Goal: Information Seeking & Learning: Learn about a topic

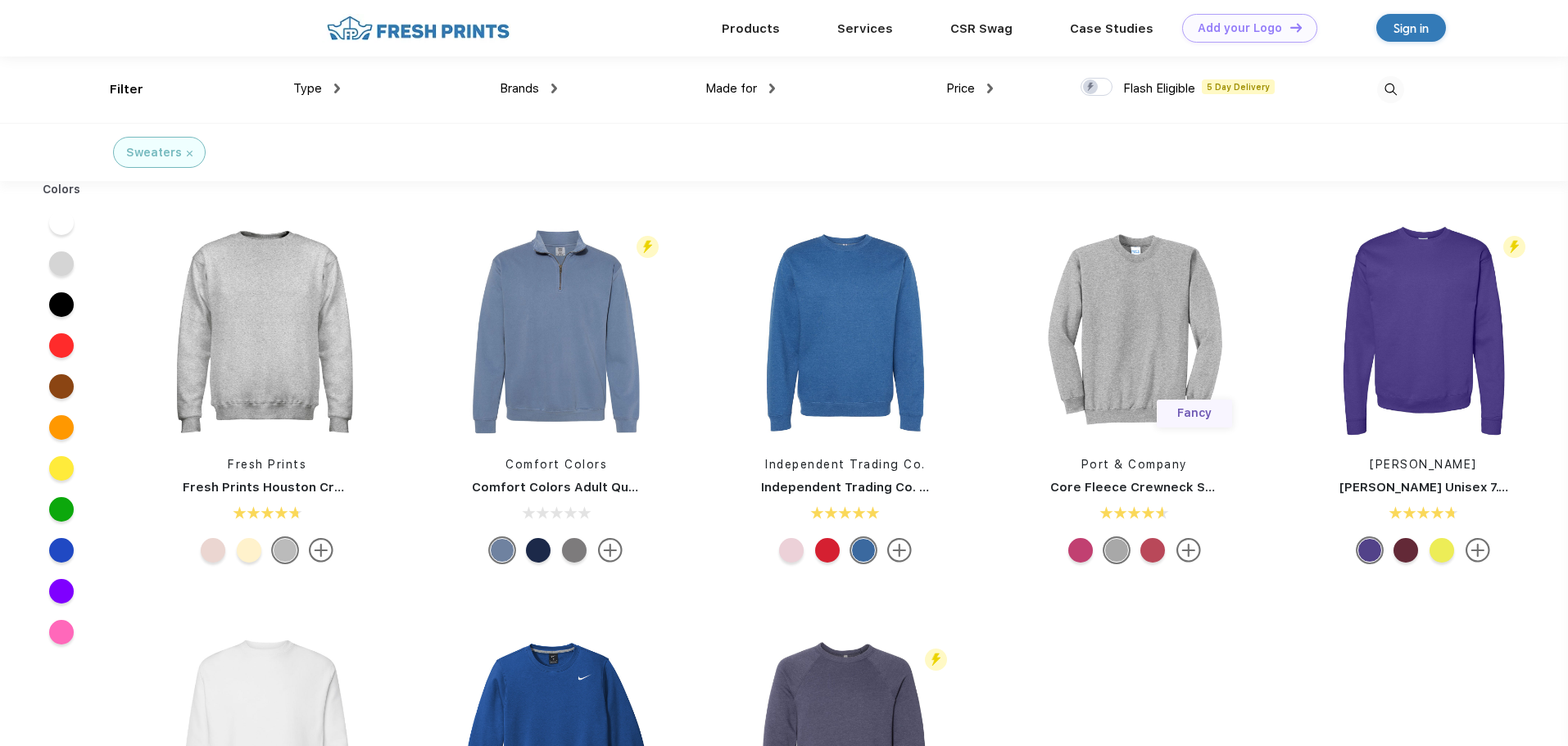
click at [573, 552] on div at bounding box center [574, 550] width 24 height 24
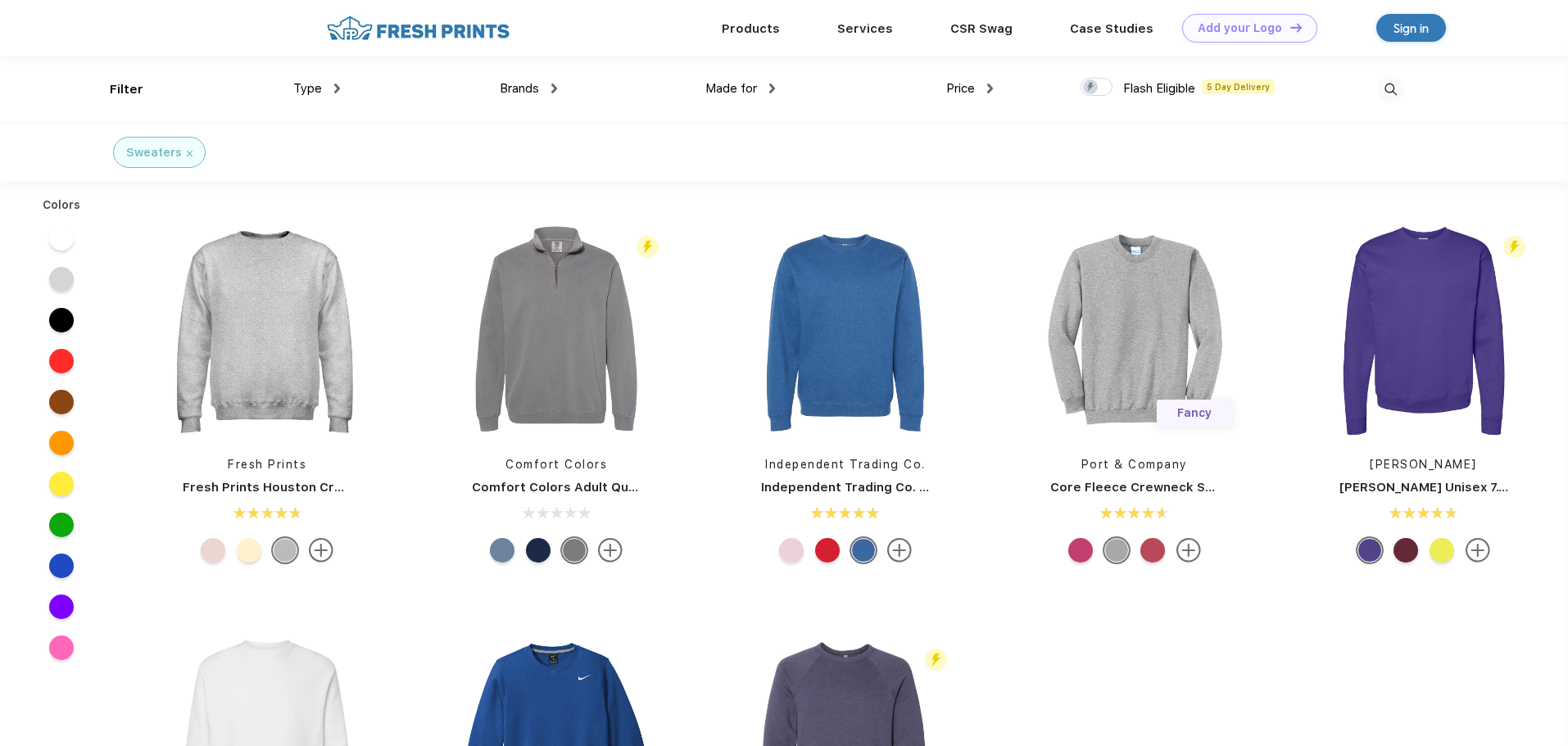
click at [540, 548] on div at bounding box center [538, 550] width 24 height 24
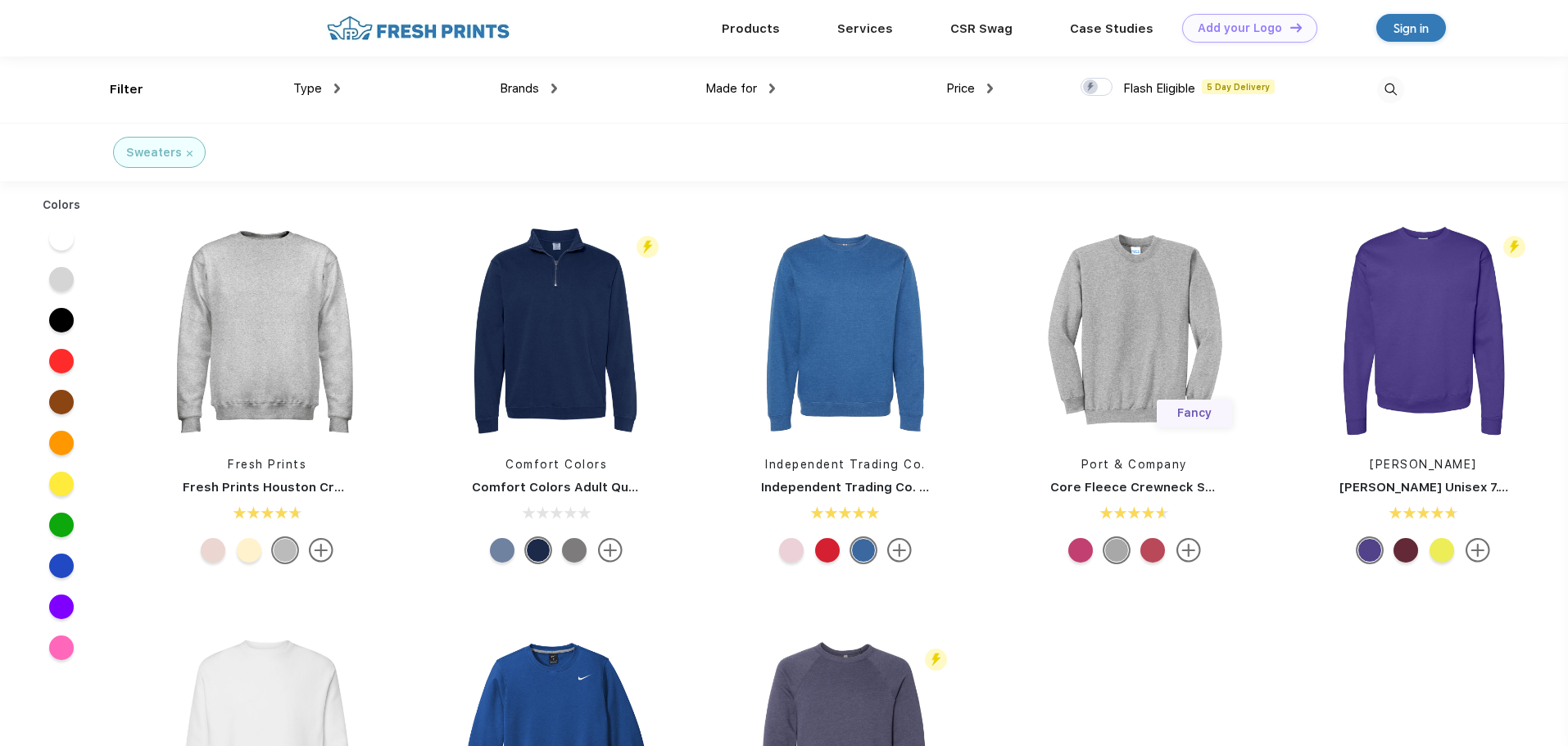
click at [505, 551] on div at bounding box center [502, 550] width 24 height 24
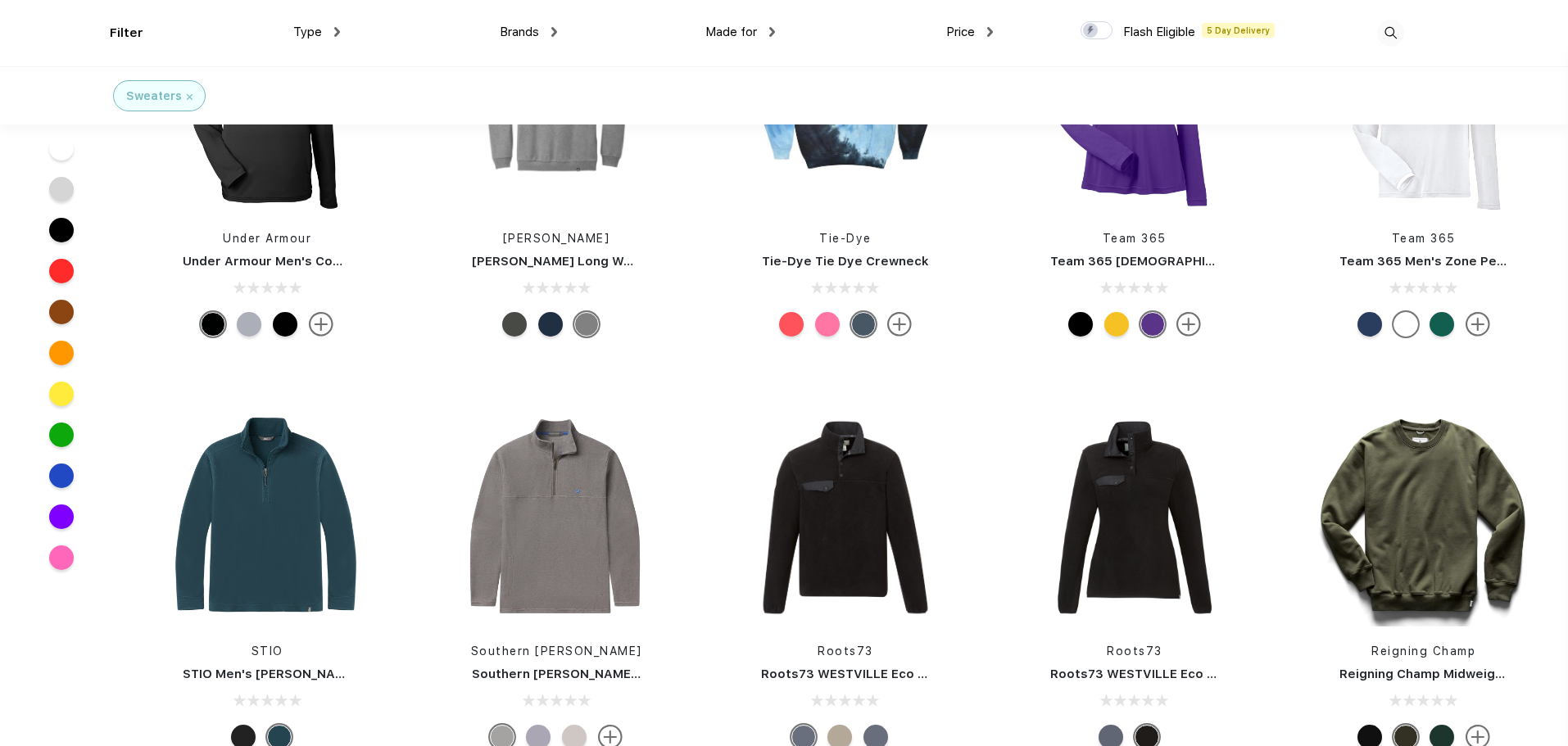
scroll to position [4669, 0]
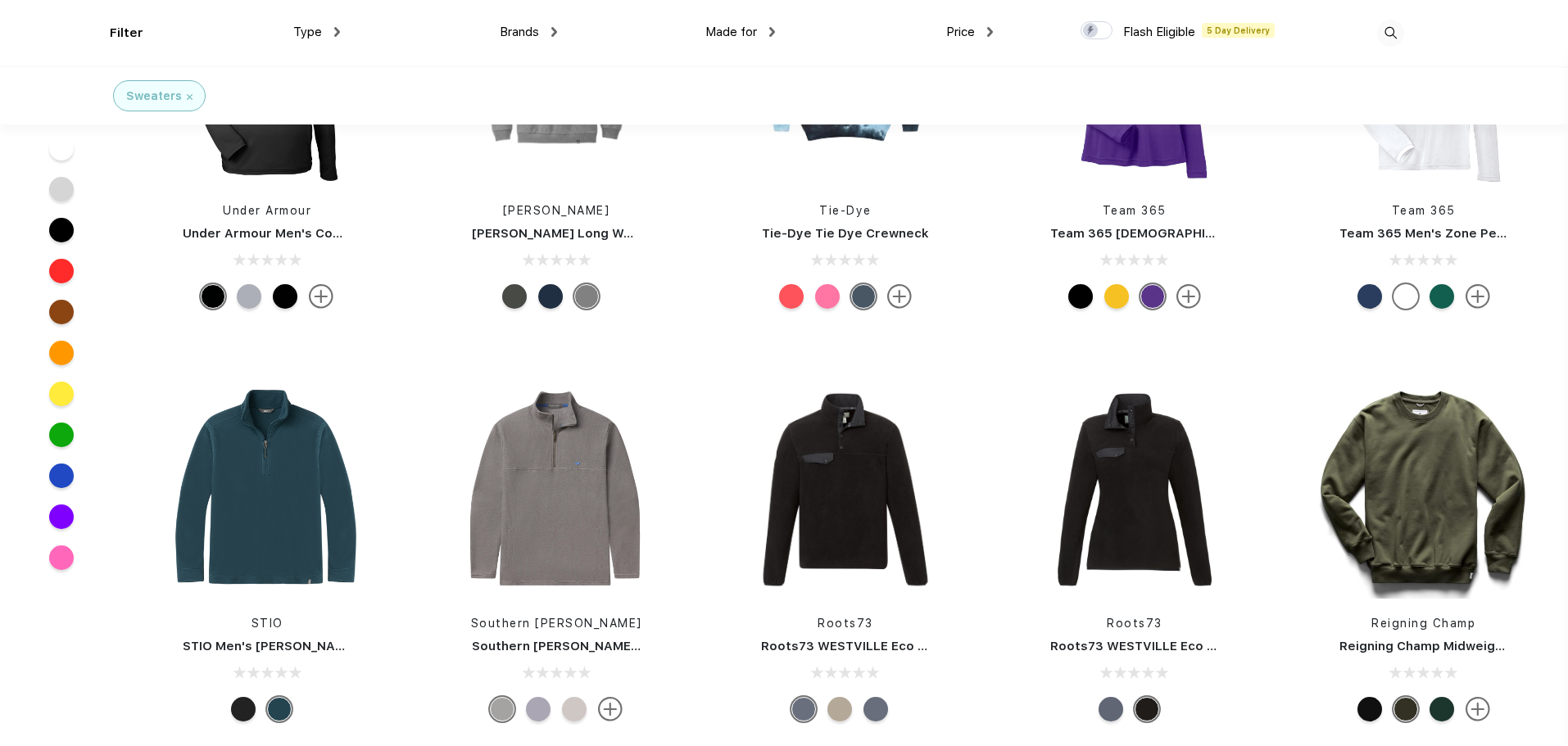
click at [536, 711] on div at bounding box center [538, 709] width 24 height 24
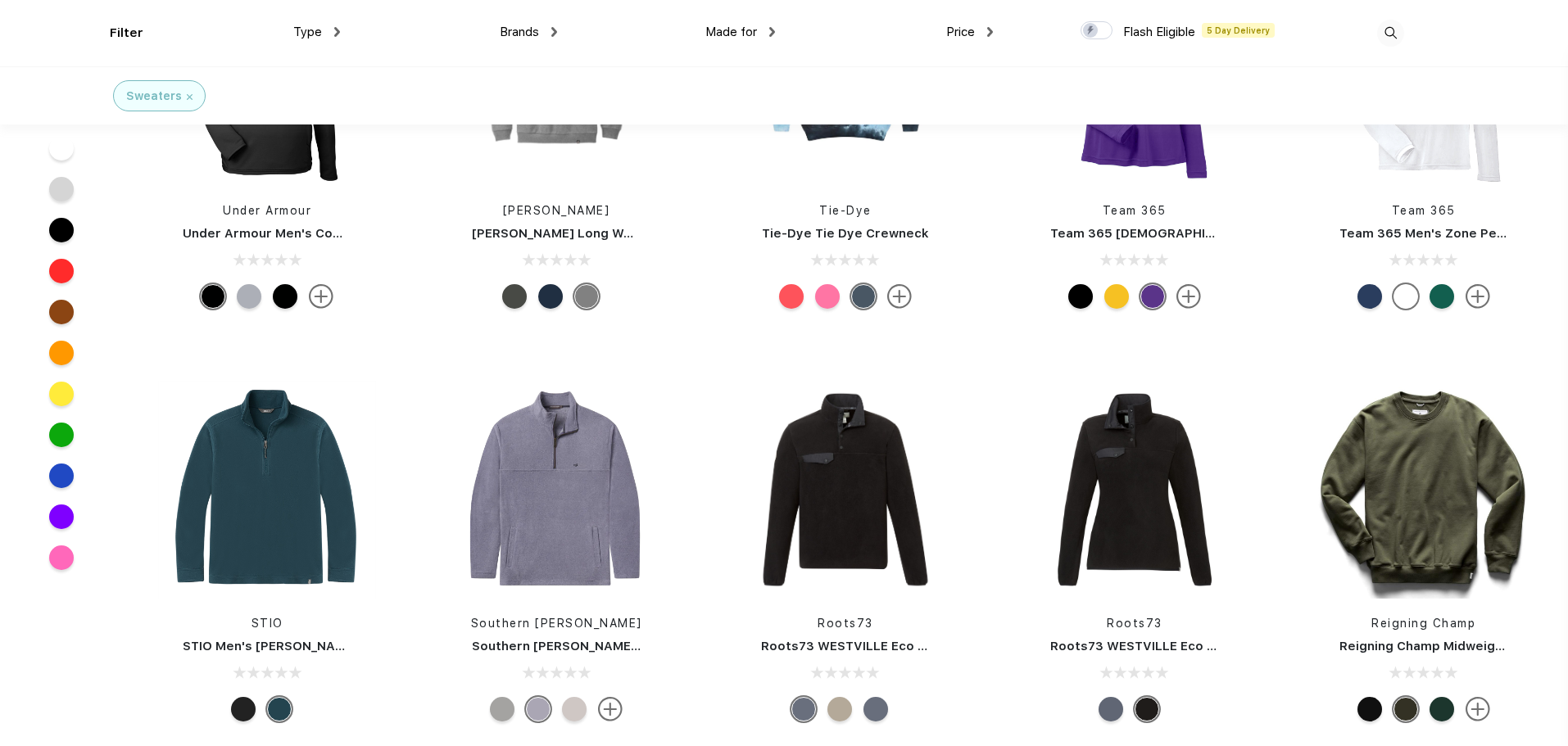
click at [563, 709] on div at bounding box center [574, 709] width 24 height 24
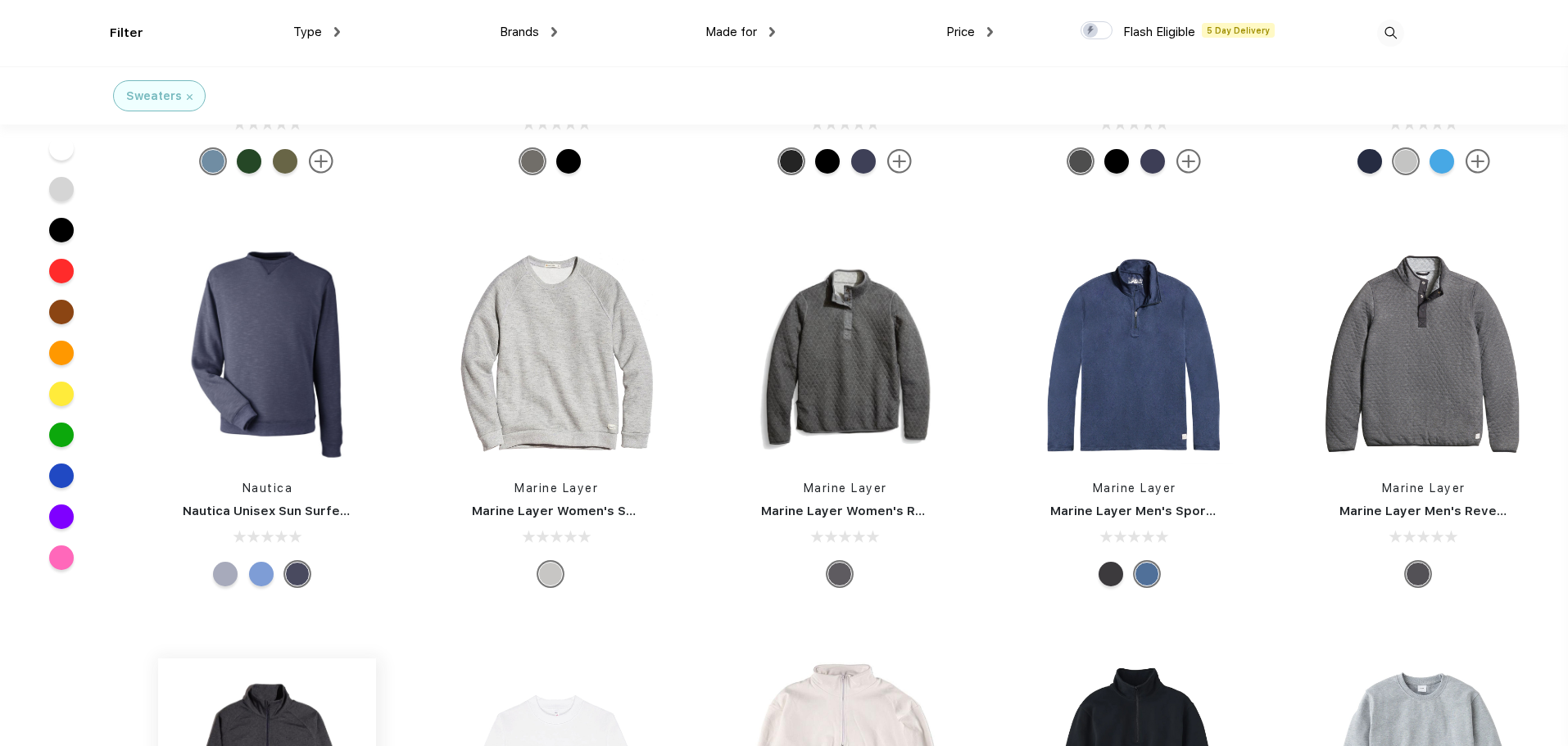
scroll to position [6062, 0]
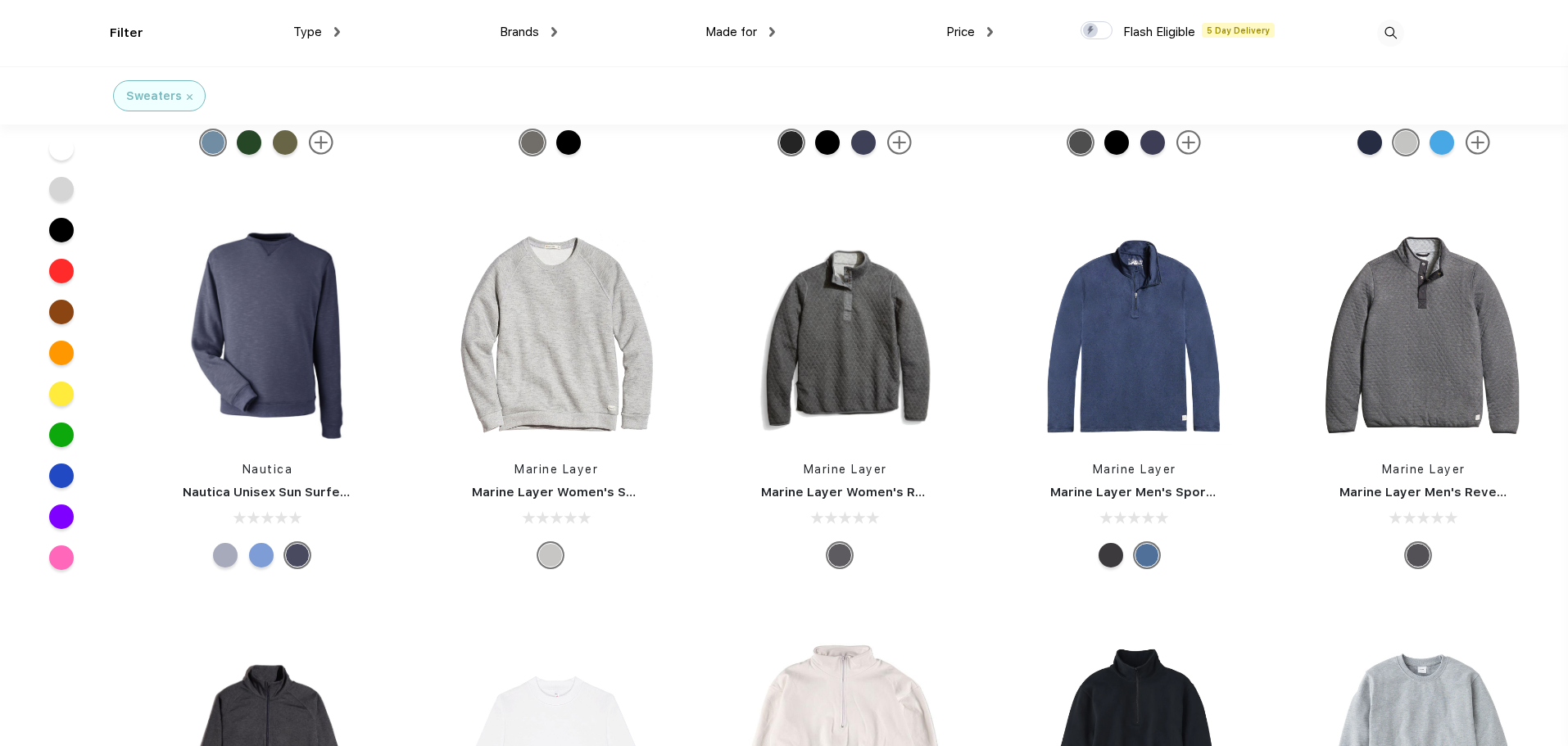
click at [262, 554] on div at bounding box center [261, 555] width 24 height 24
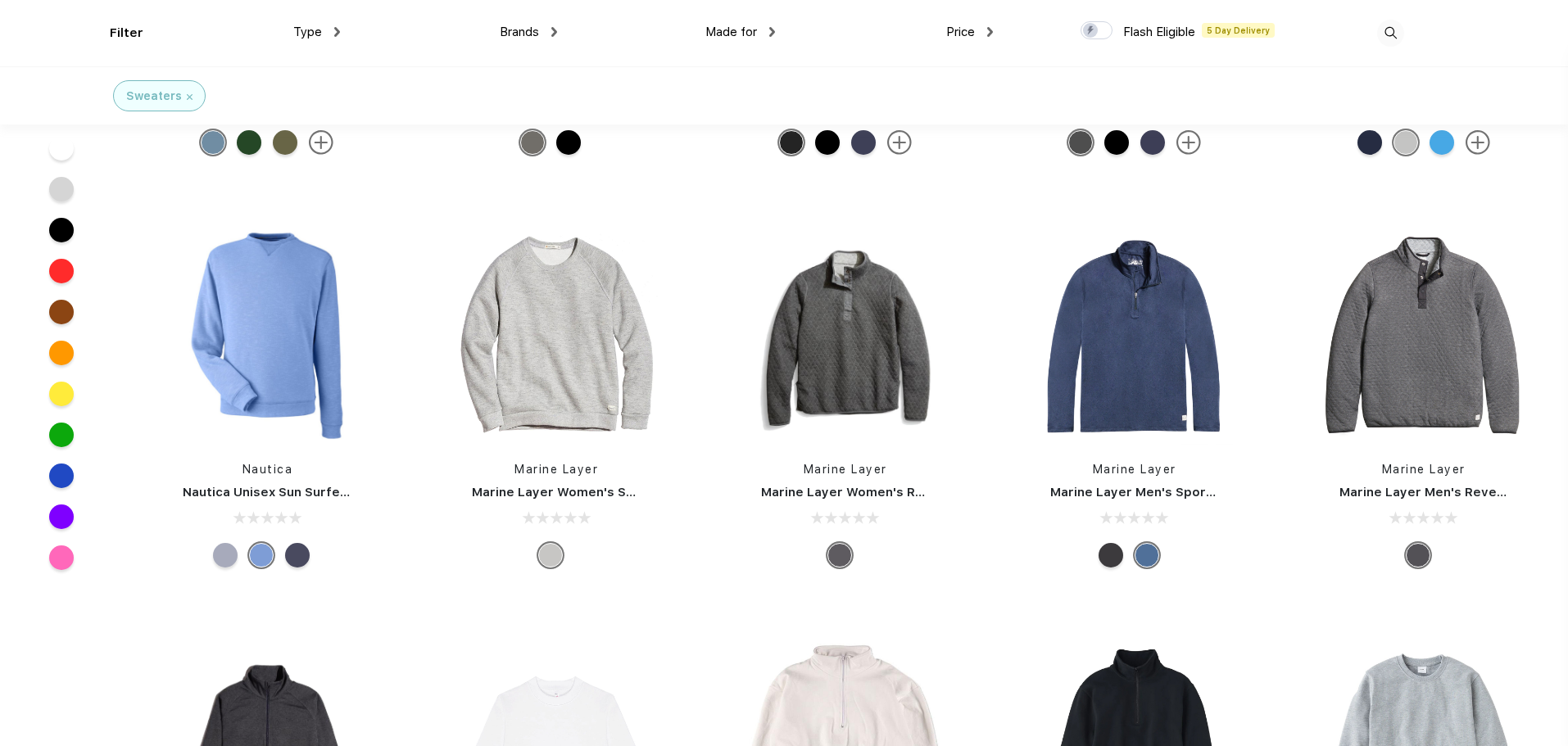
click at [1106, 554] on div at bounding box center [1111, 555] width 24 height 24
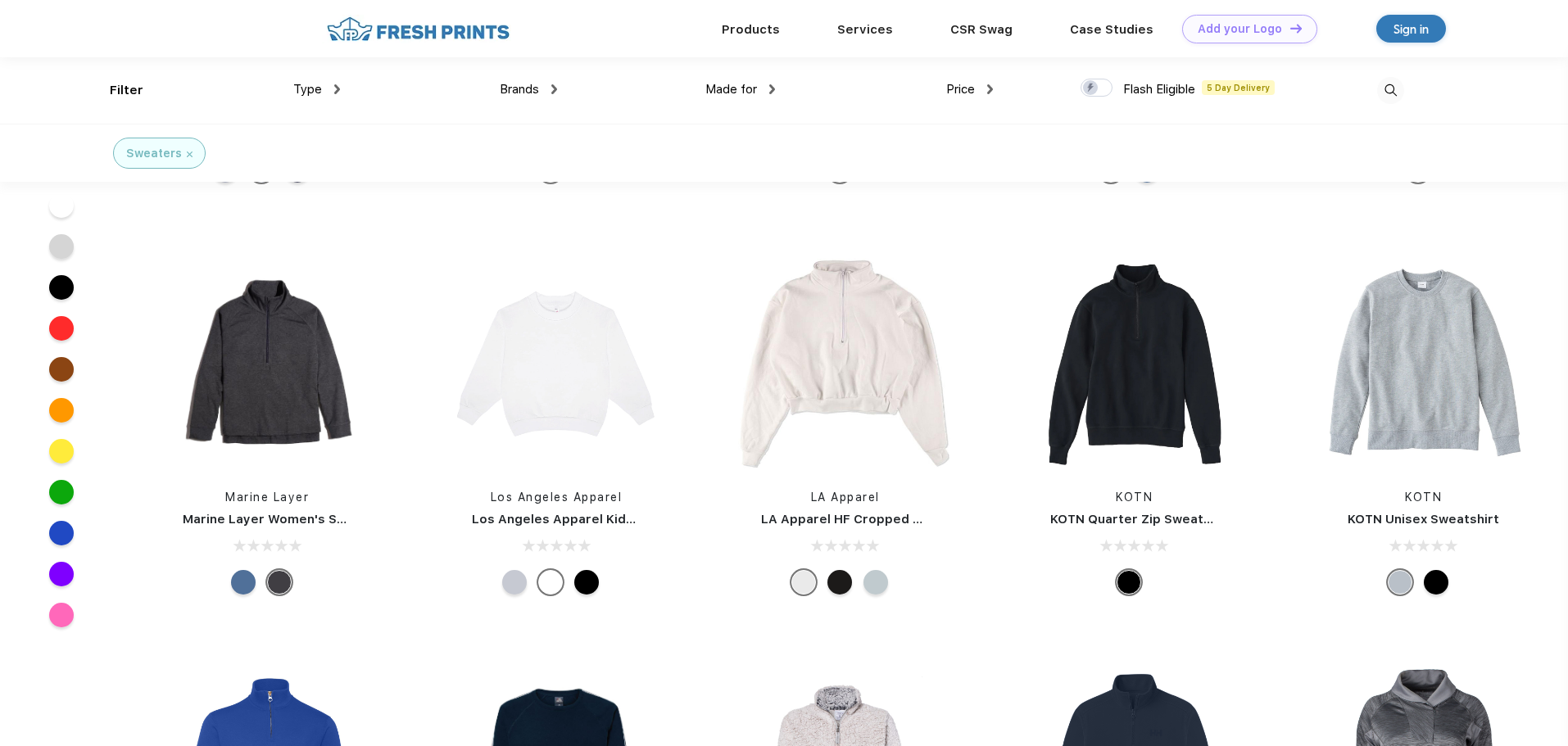
scroll to position [0, 0]
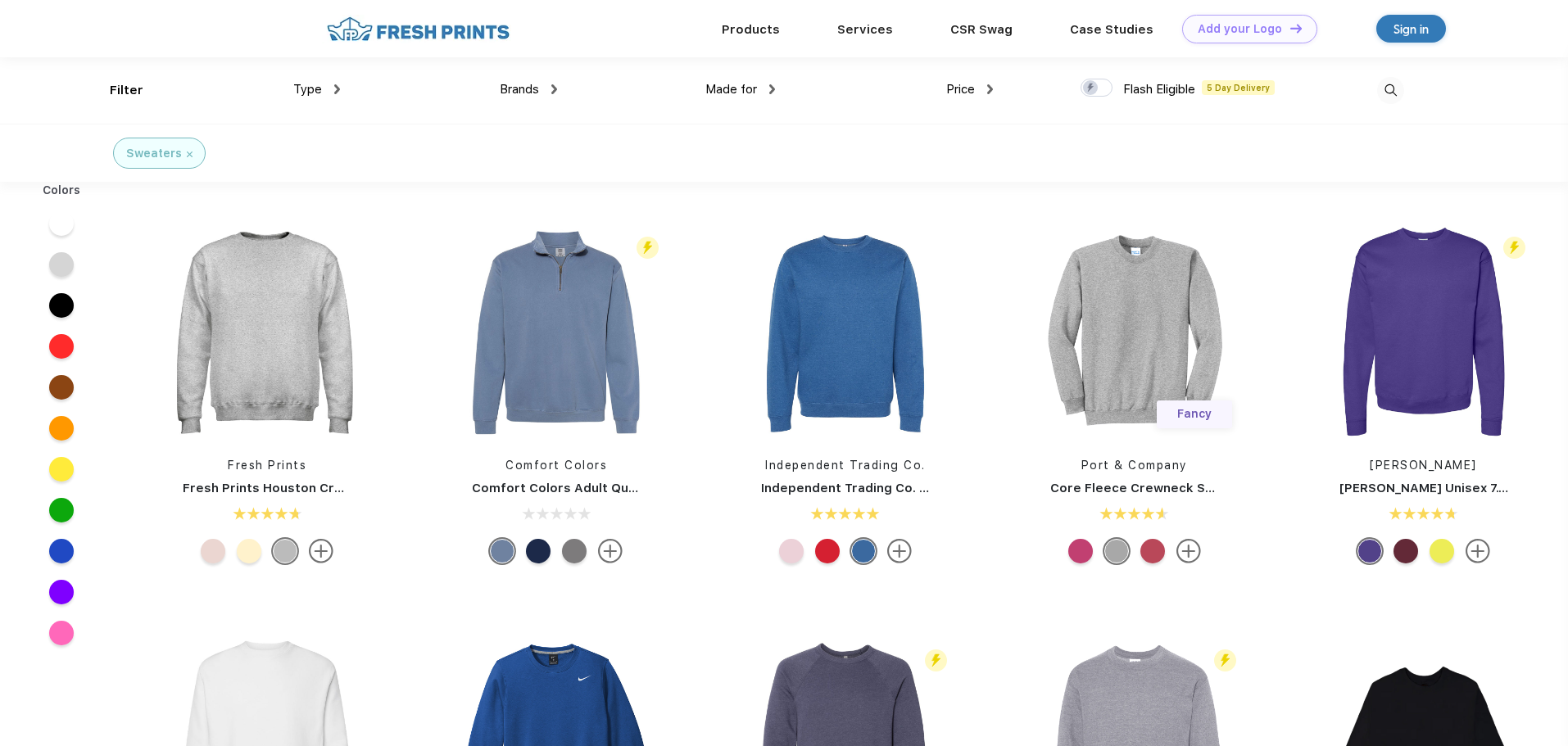
click at [188, 157] on img at bounding box center [190, 154] width 6 height 6
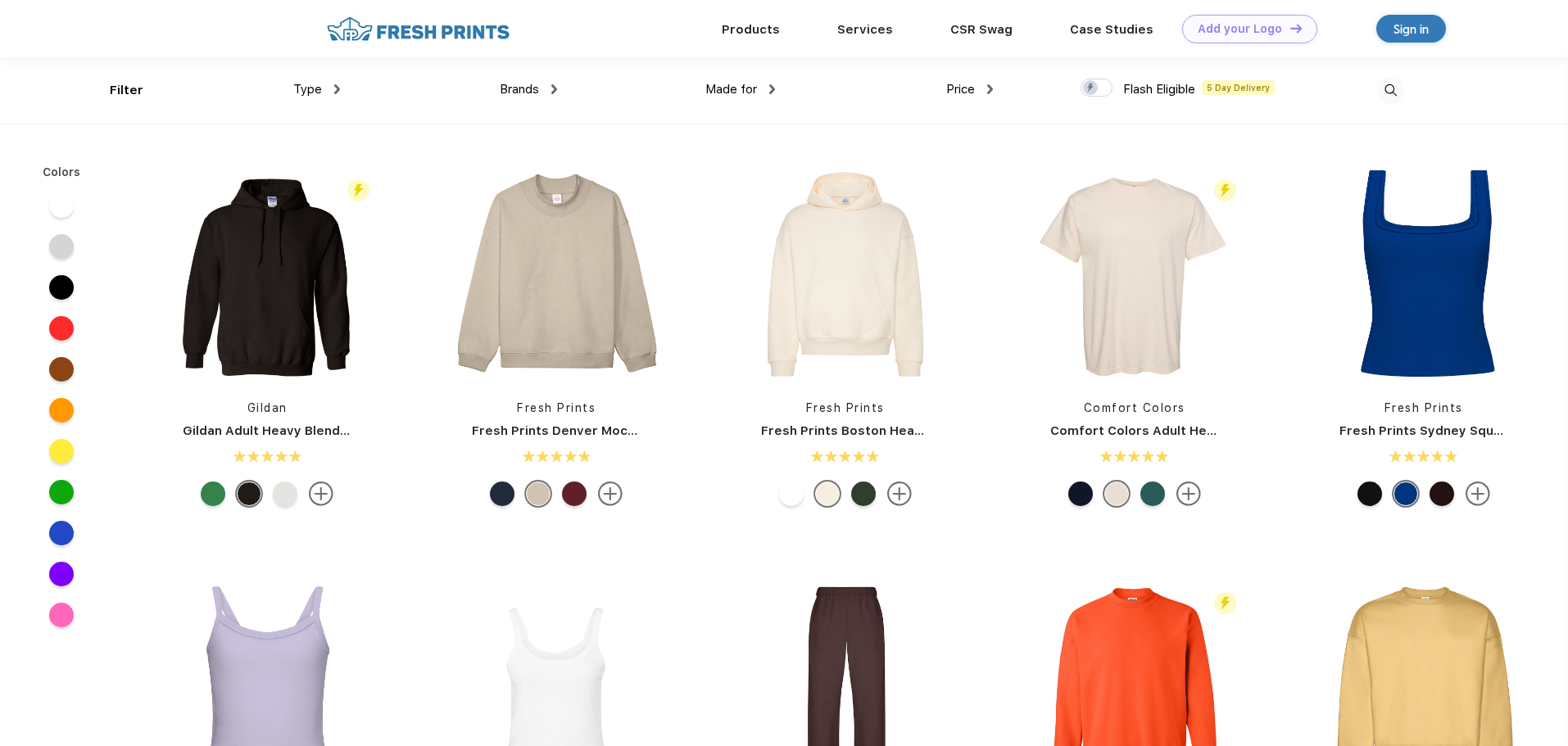
click at [549, 83] on div "Brands" at bounding box center [528, 90] width 58 height 19
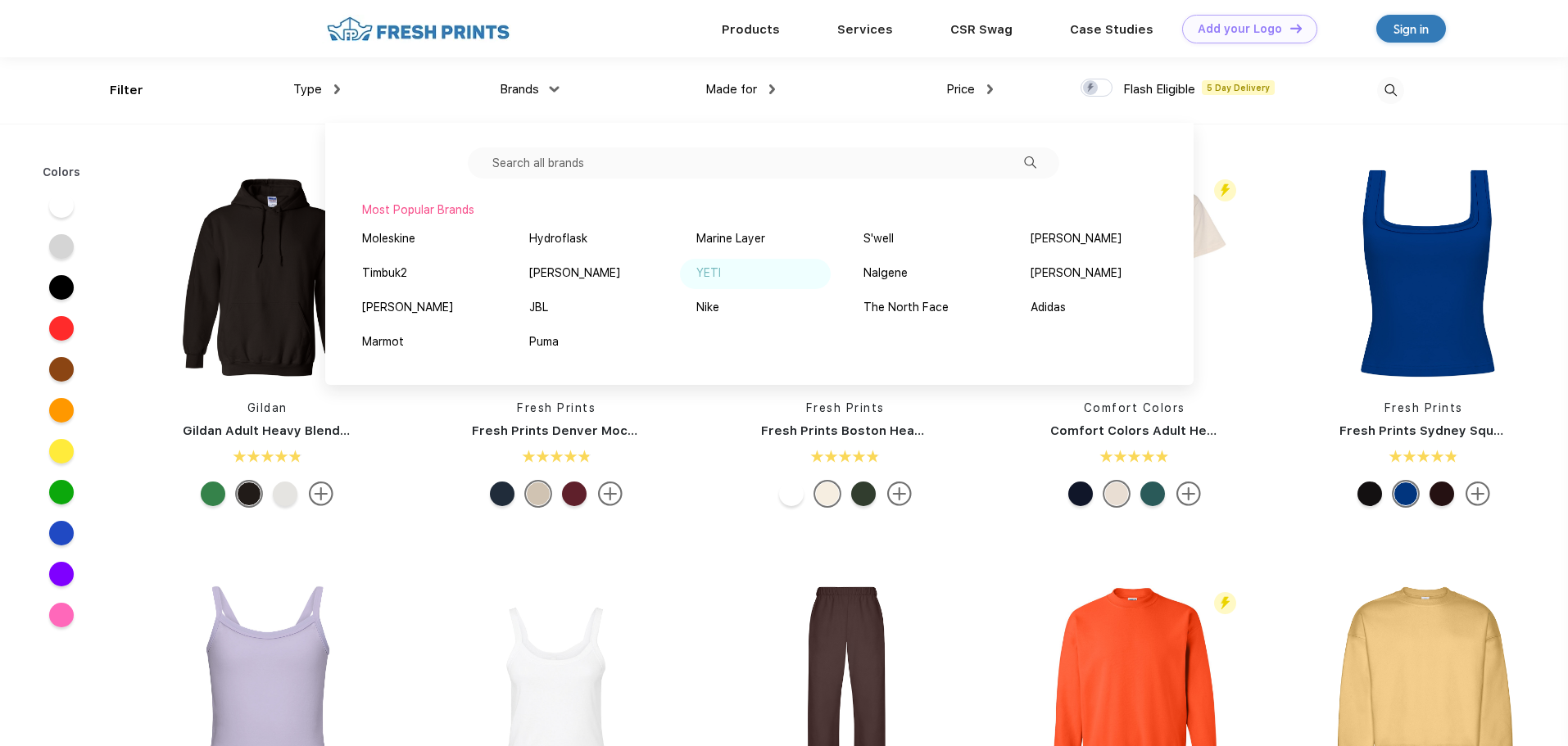
click at [705, 276] on div "YETI" at bounding box center [708, 274] width 24 height 17
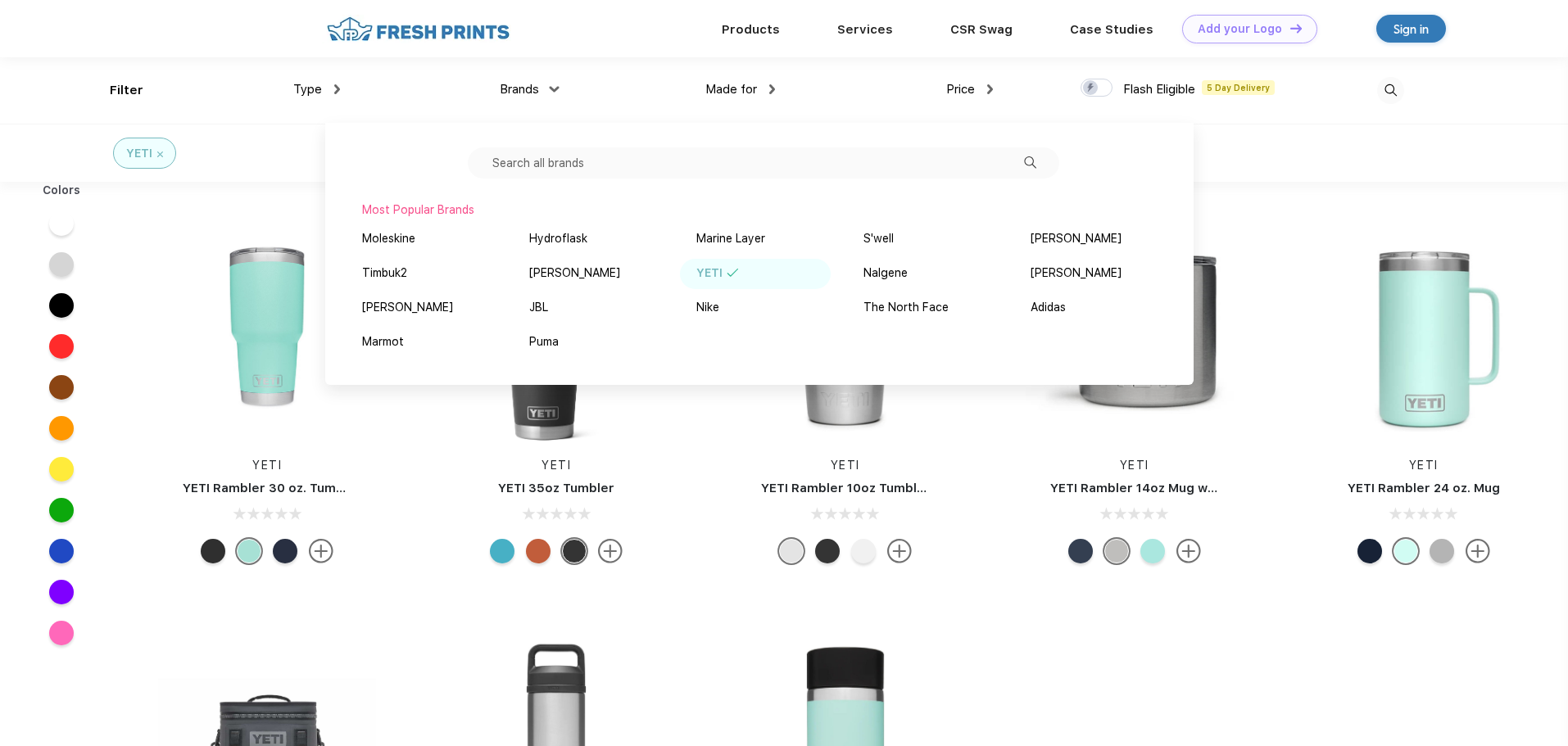
click at [710, 277] on div "YETI" at bounding box center [709, 274] width 26 height 17
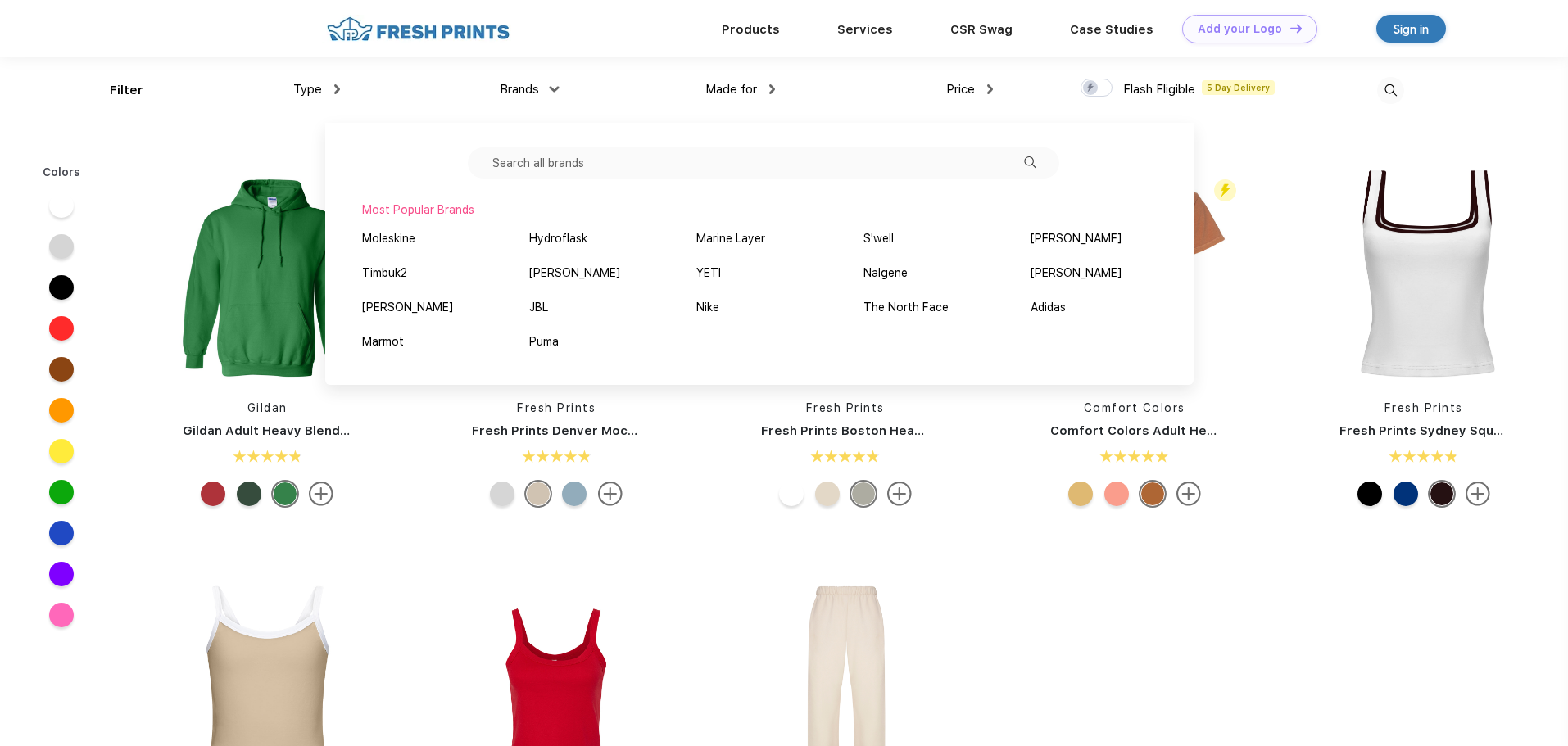
click at [532, 164] on input "text" at bounding box center [763, 164] width 591 height 31
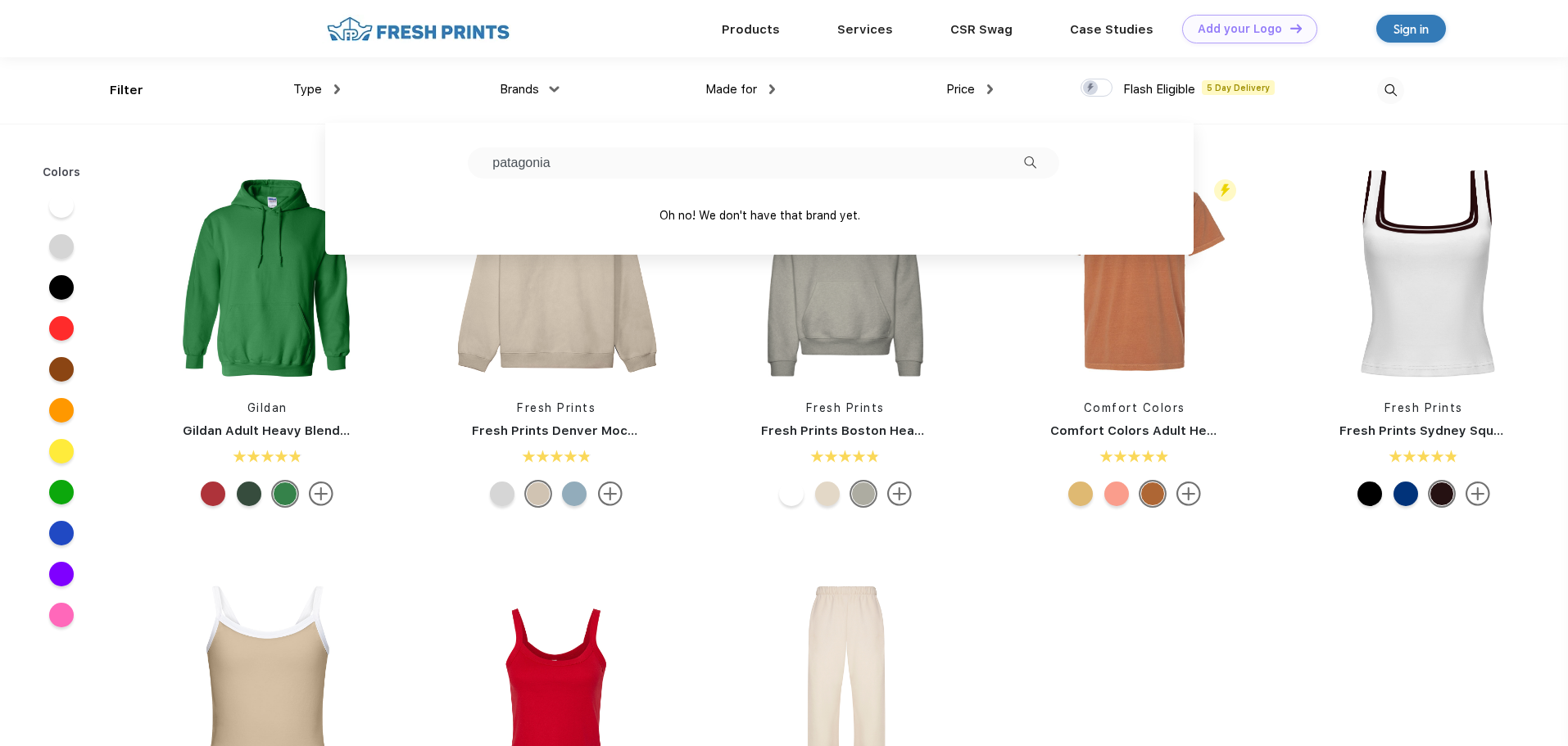
type input "patagonia"
drag, startPoint x: 871, startPoint y: 172, endPoint x: 415, endPoint y: 176, distance: 456.0
click at [415, 176] on div "patagonia Oh no! We don't have that brand yet." at bounding box center [759, 188] width 868 height 132
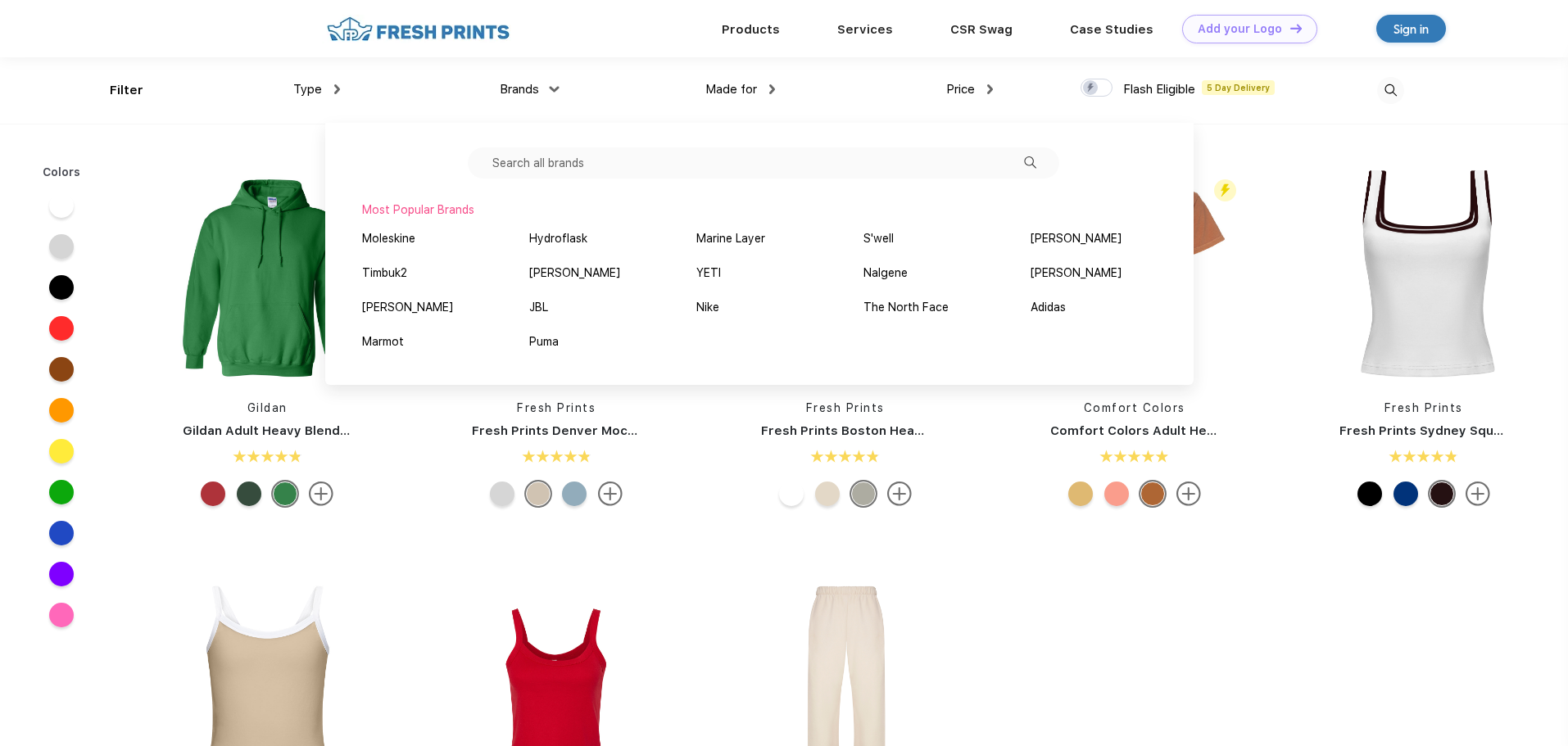
click at [58, 45] on div "Products Services Printing Fulfillment CSR Swag BIPOC-Owned Brands Women-Owned …" at bounding box center [784, 29] width 1568 height 58
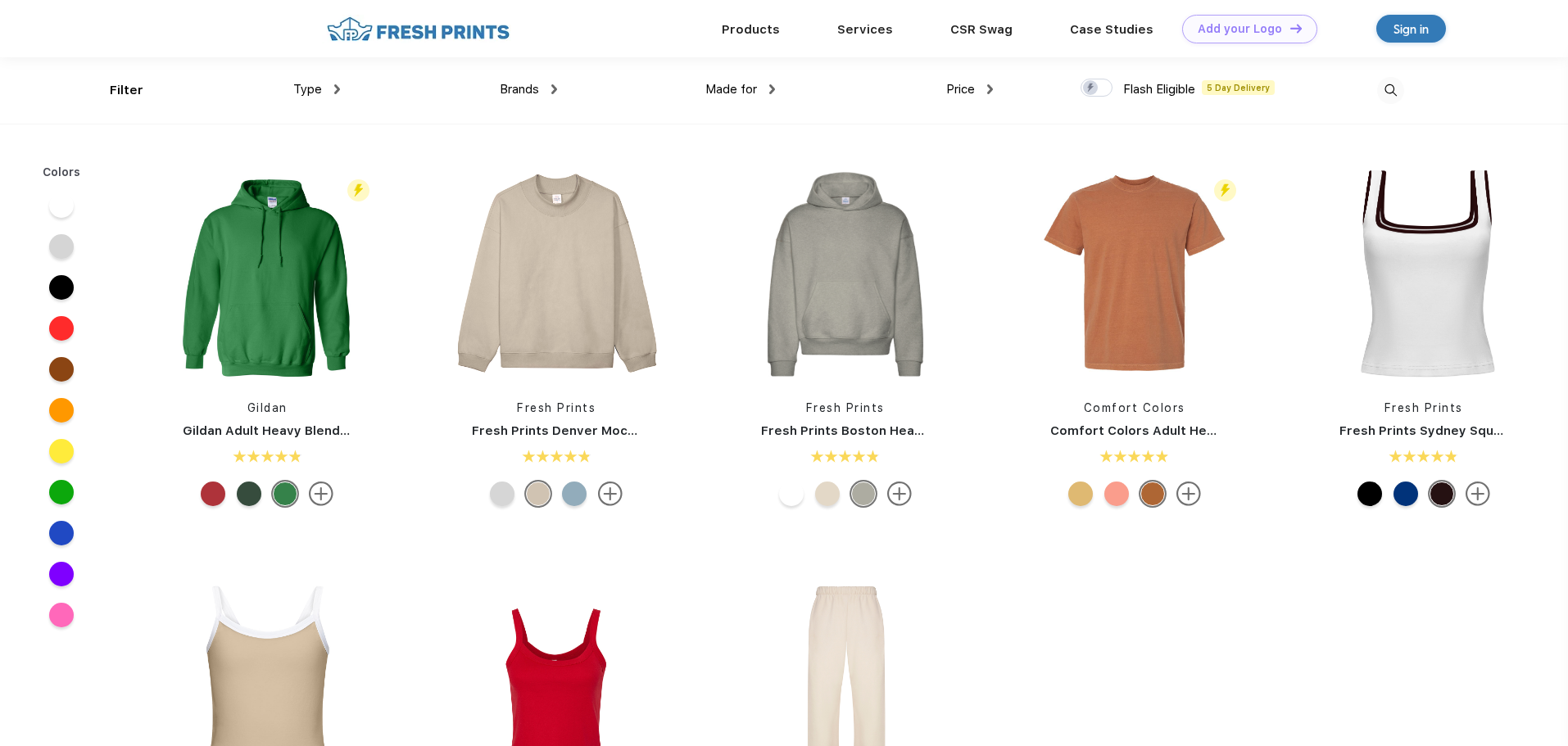
click at [118, 94] on div "Filter" at bounding box center [126, 91] width 33 height 19
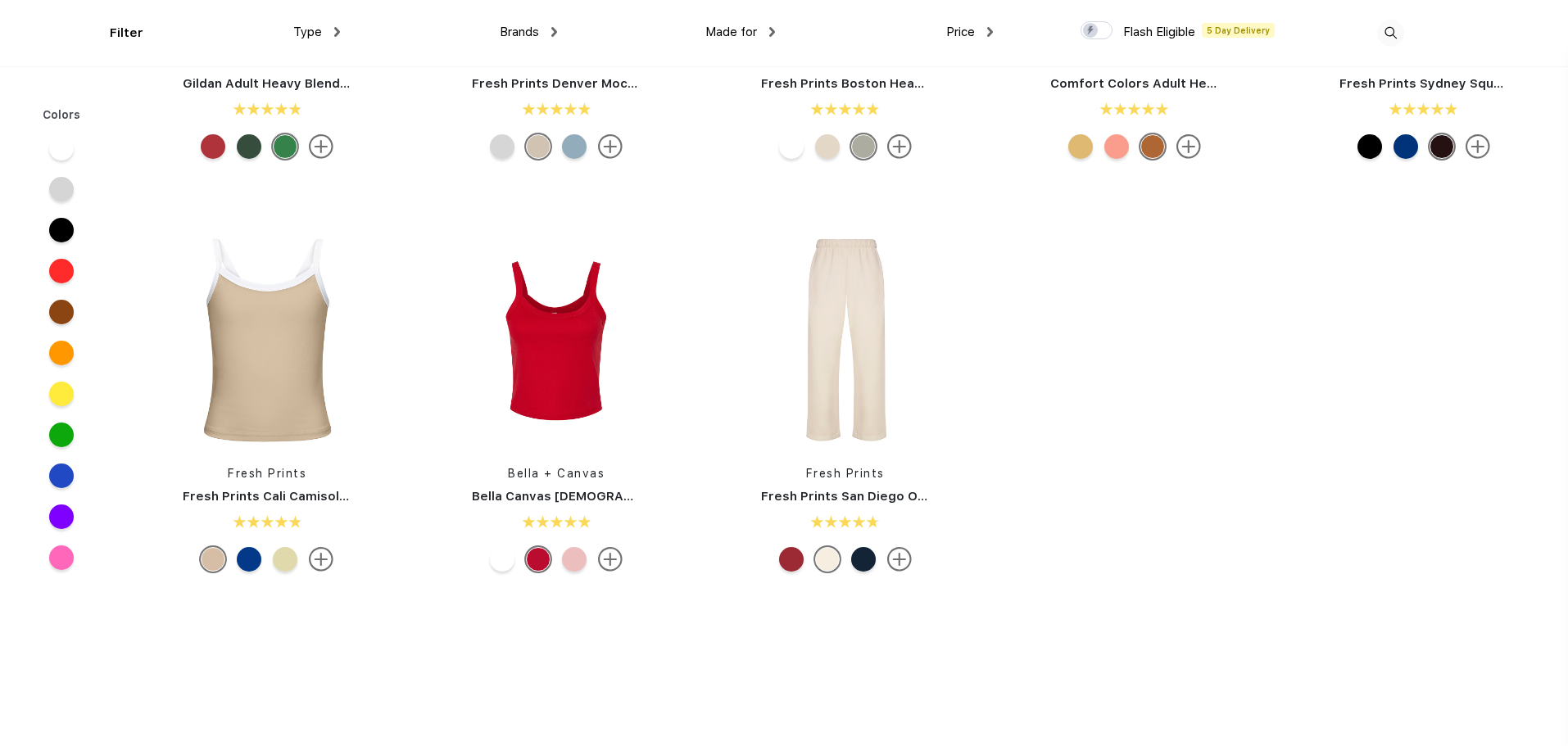
scroll to position [328, 0]
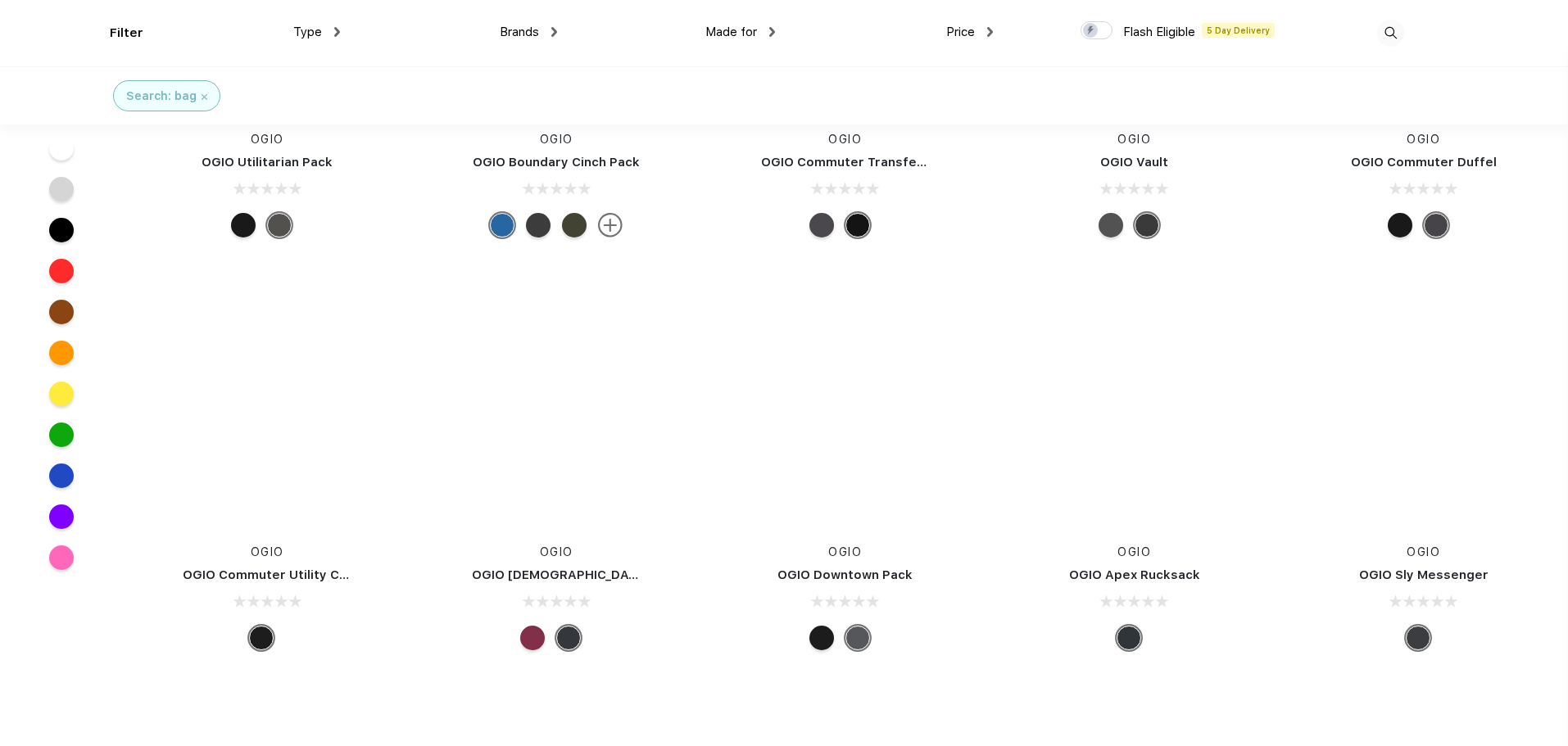
scroll to position [10322, 0]
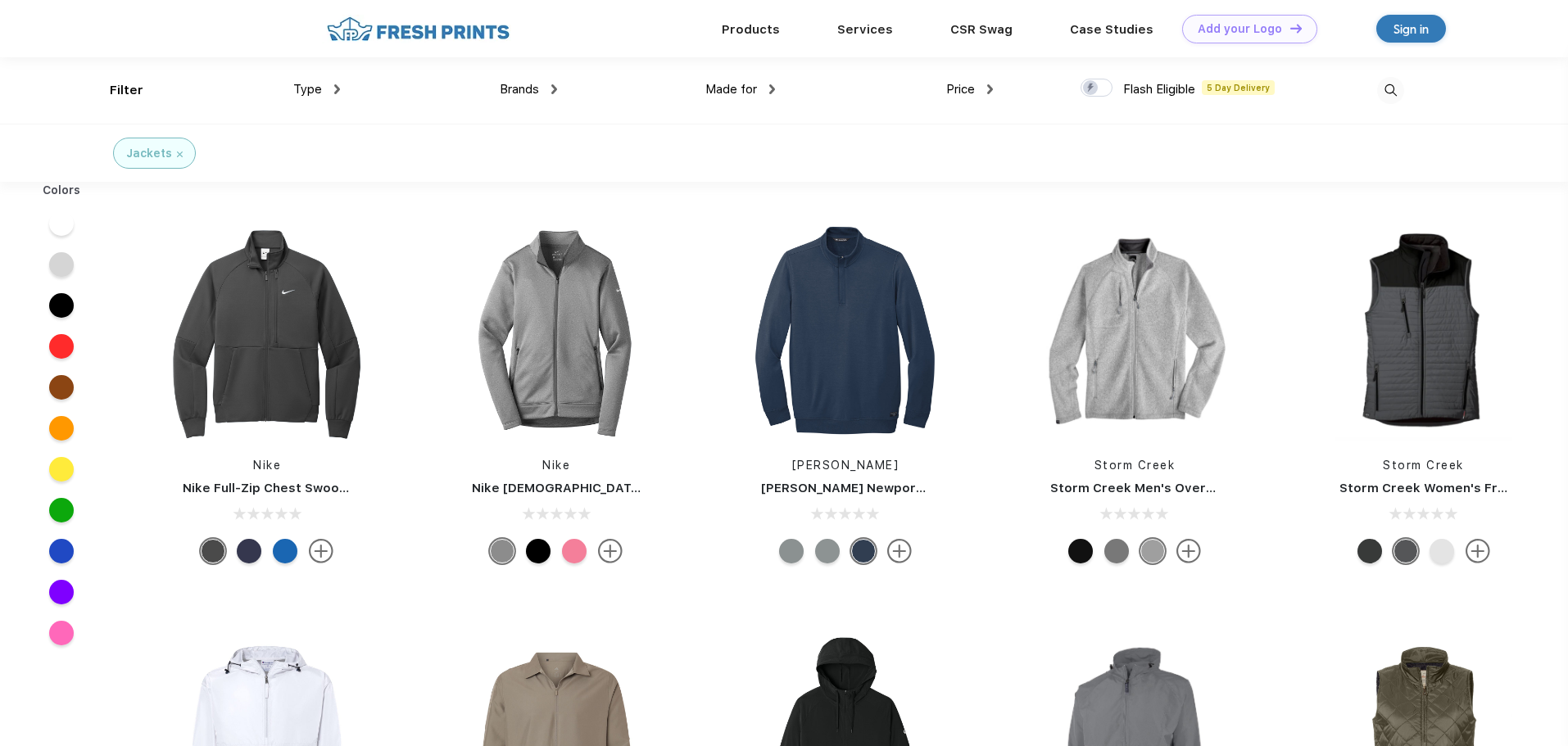
click at [822, 543] on div at bounding box center [827, 551] width 24 height 24
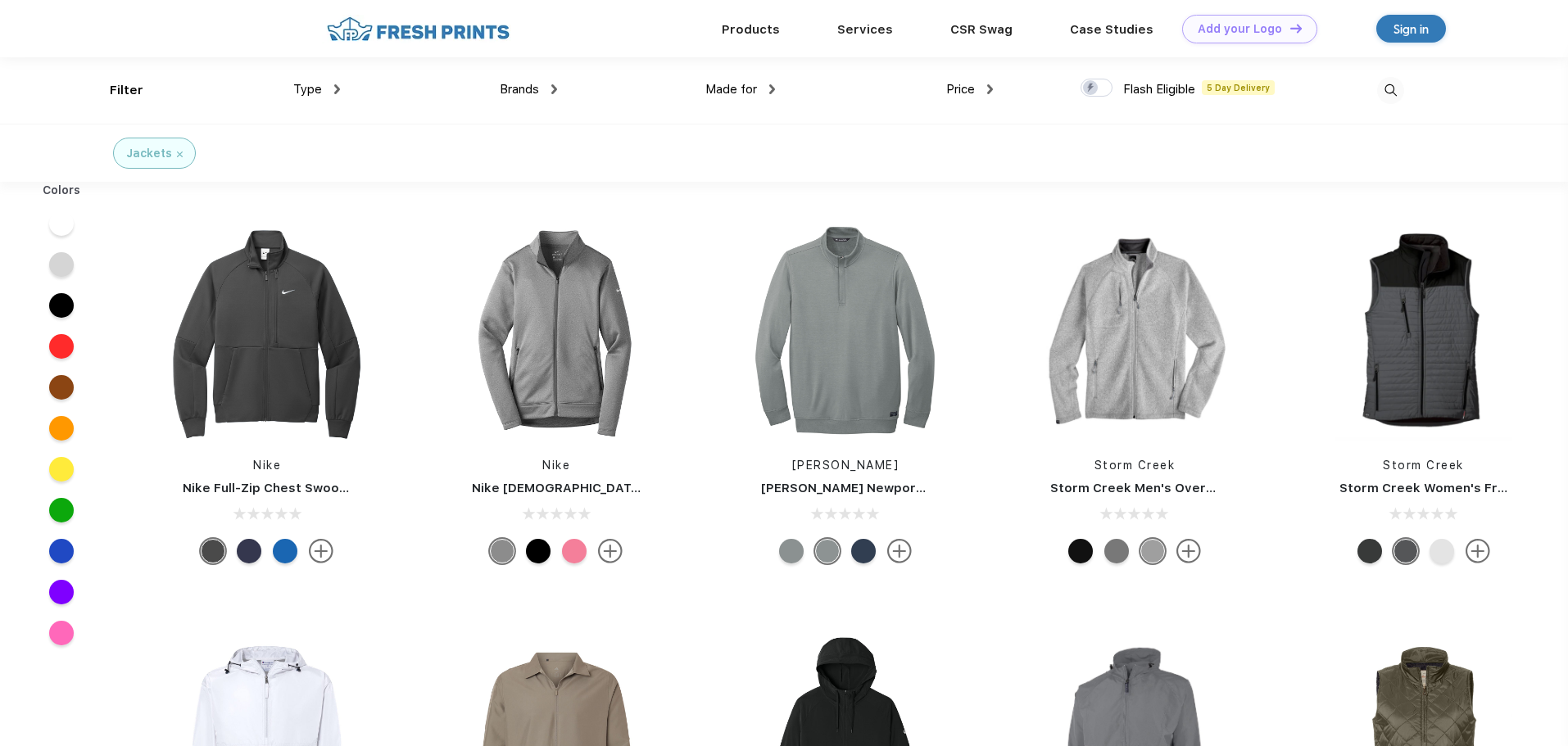
click at [792, 549] on div at bounding box center [791, 551] width 24 height 24
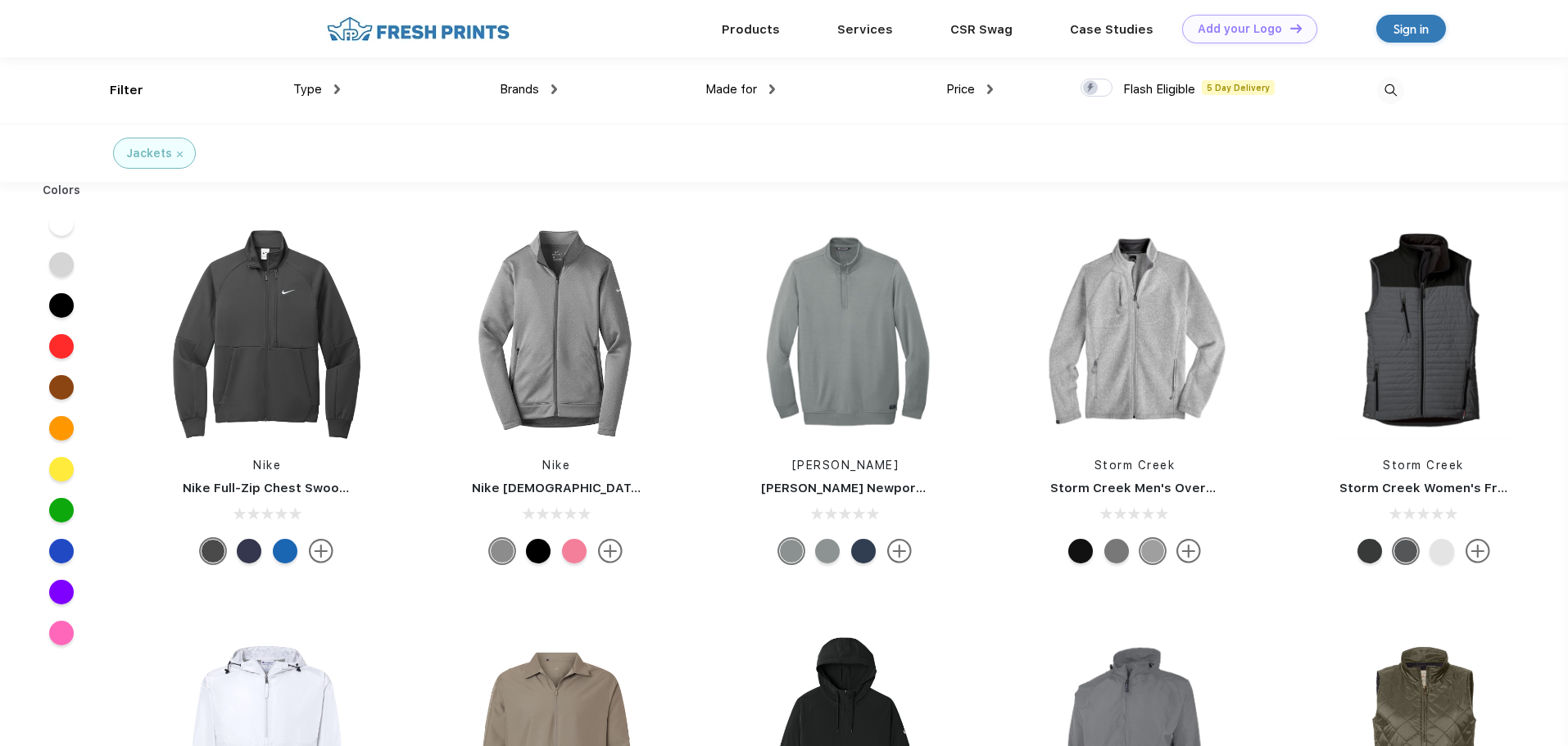
click at [1117, 555] on div at bounding box center [1116, 551] width 24 height 24
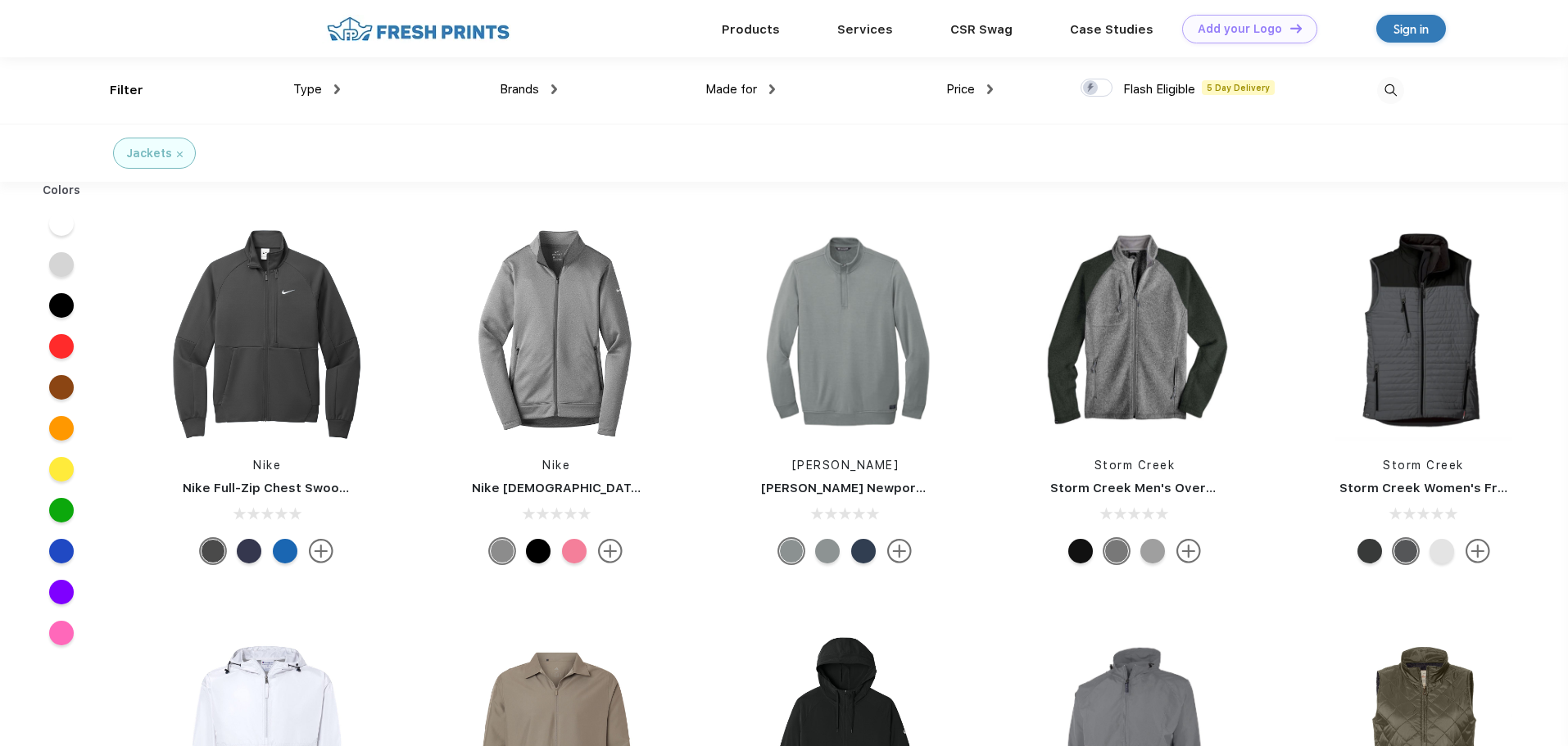
click at [1077, 556] on div at bounding box center [1080, 551] width 24 height 24
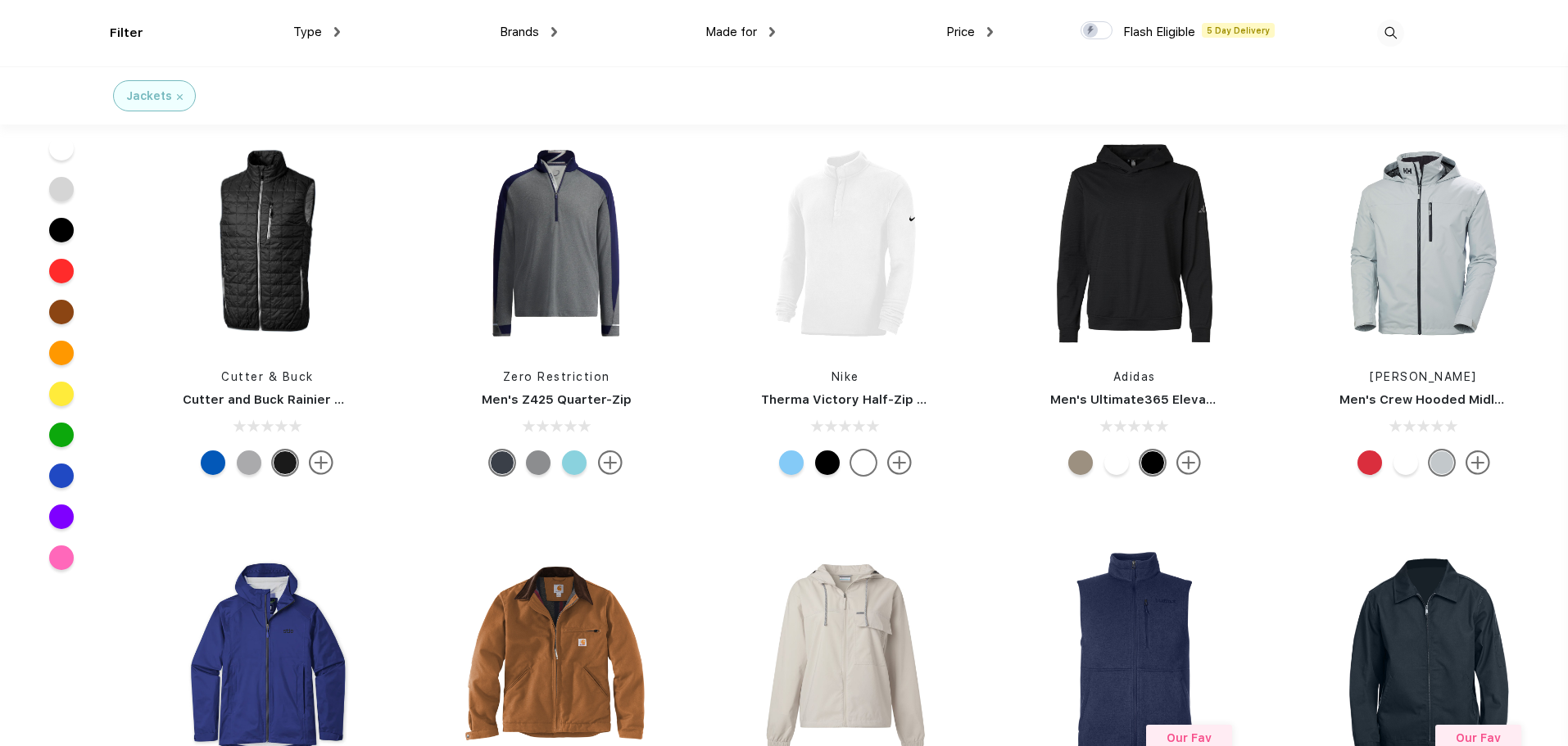
scroll to position [1638, 0]
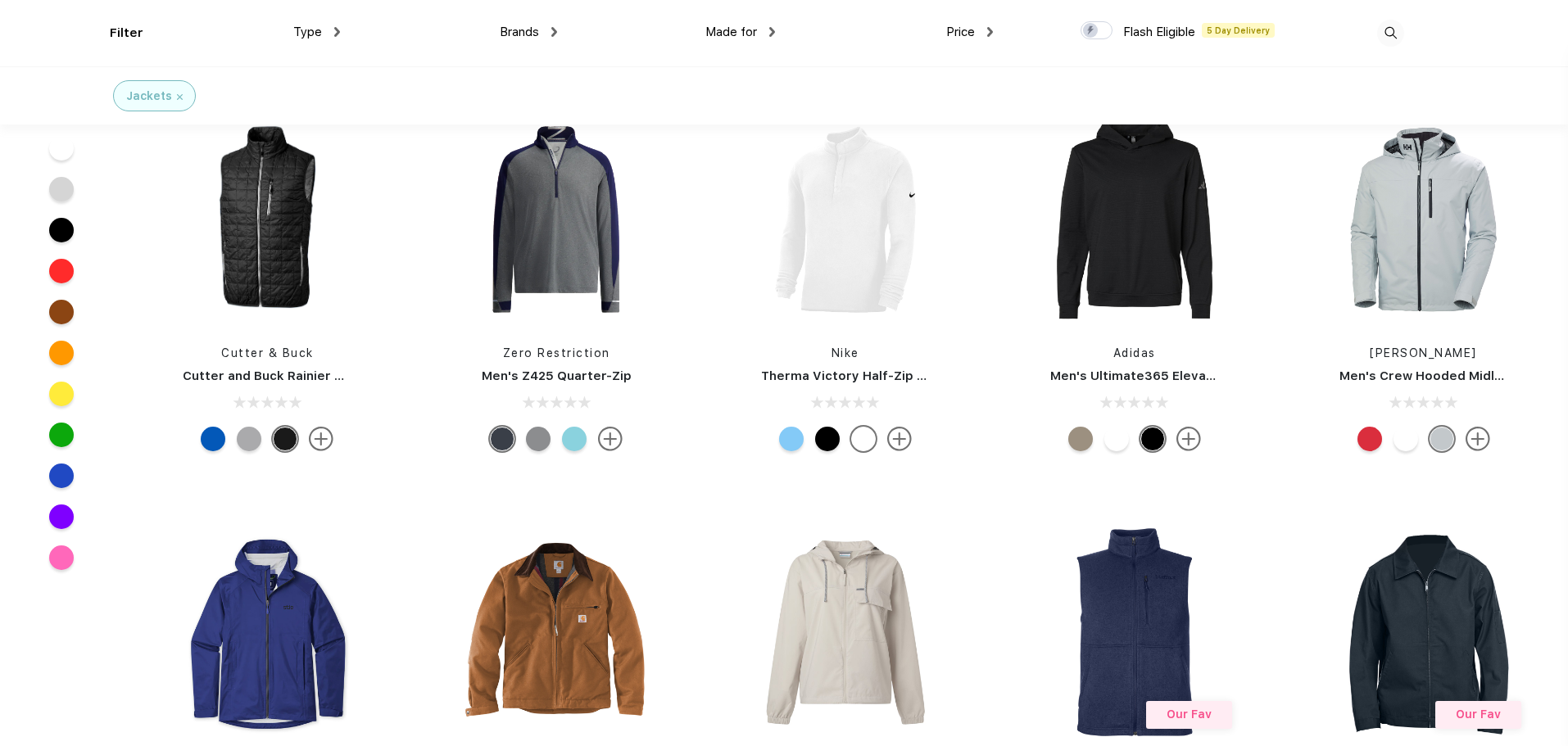
click at [1405, 436] on div at bounding box center [1405, 439] width 24 height 24
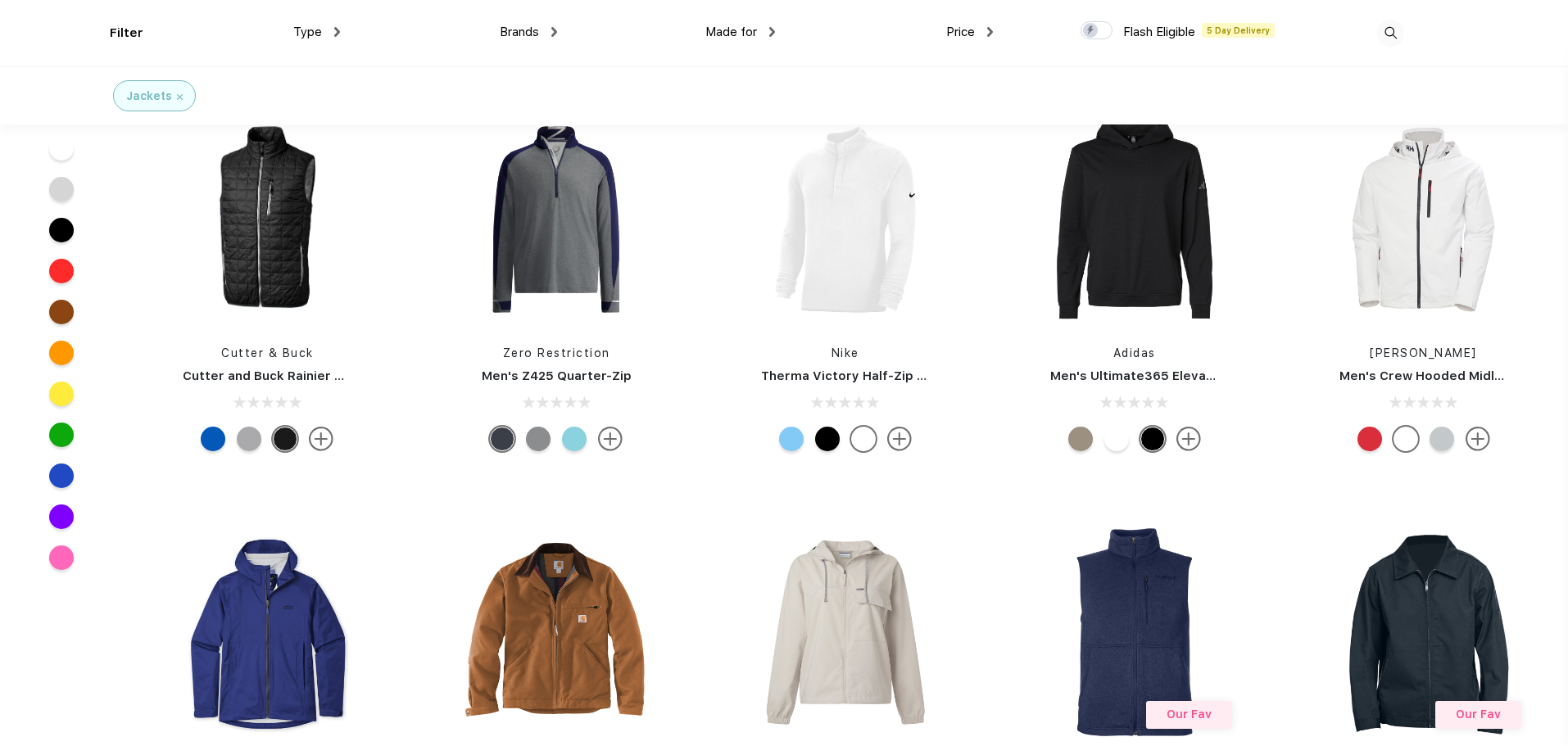
click at [1405, 436] on div at bounding box center [1405, 439] width 24 height 24
click at [1439, 436] on div at bounding box center [1441, 439] width 24 height 24
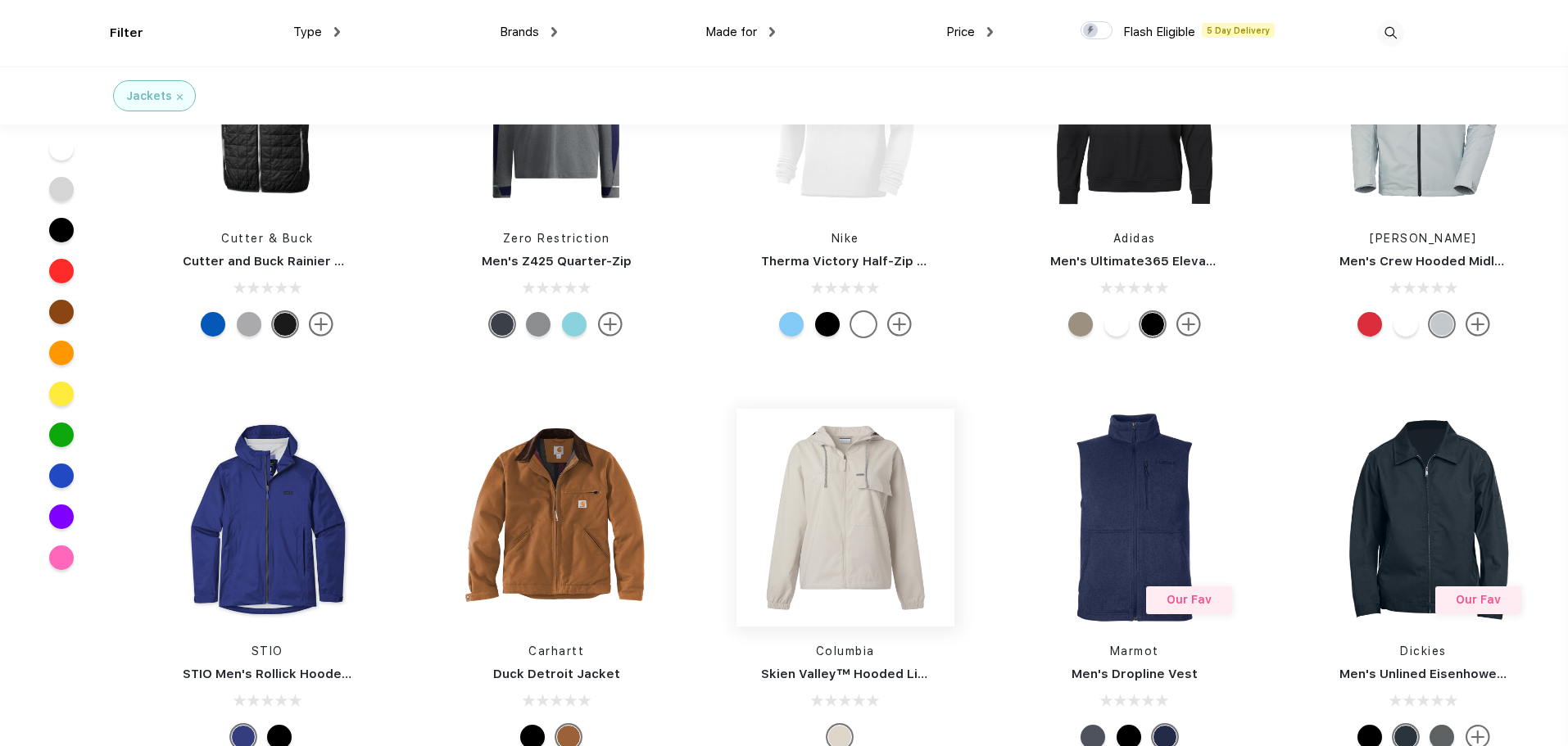
scroll to position [1802, 0]
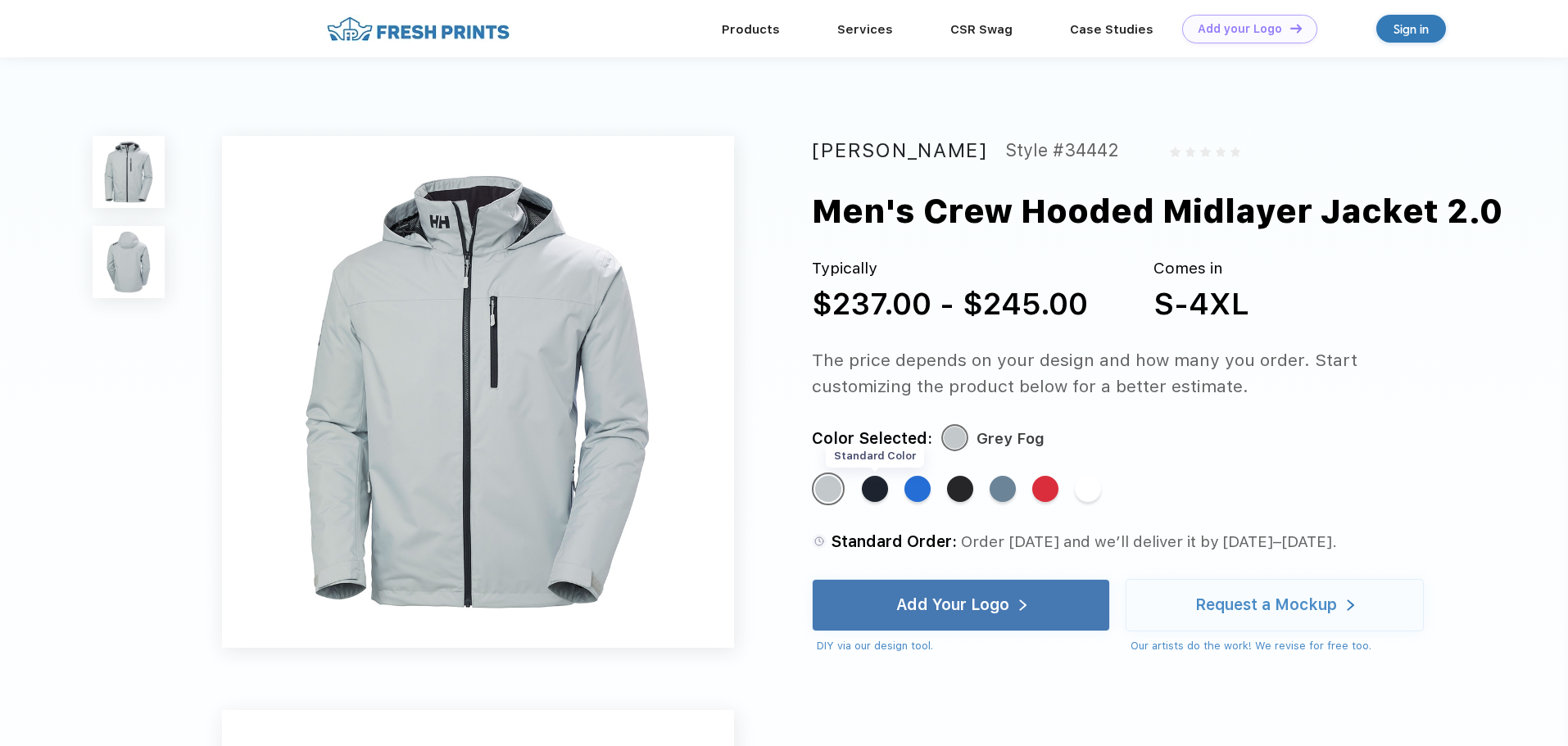
click at [877, 486] on div "Standard Color" at bounding box center [875, 489] width 26 height 26
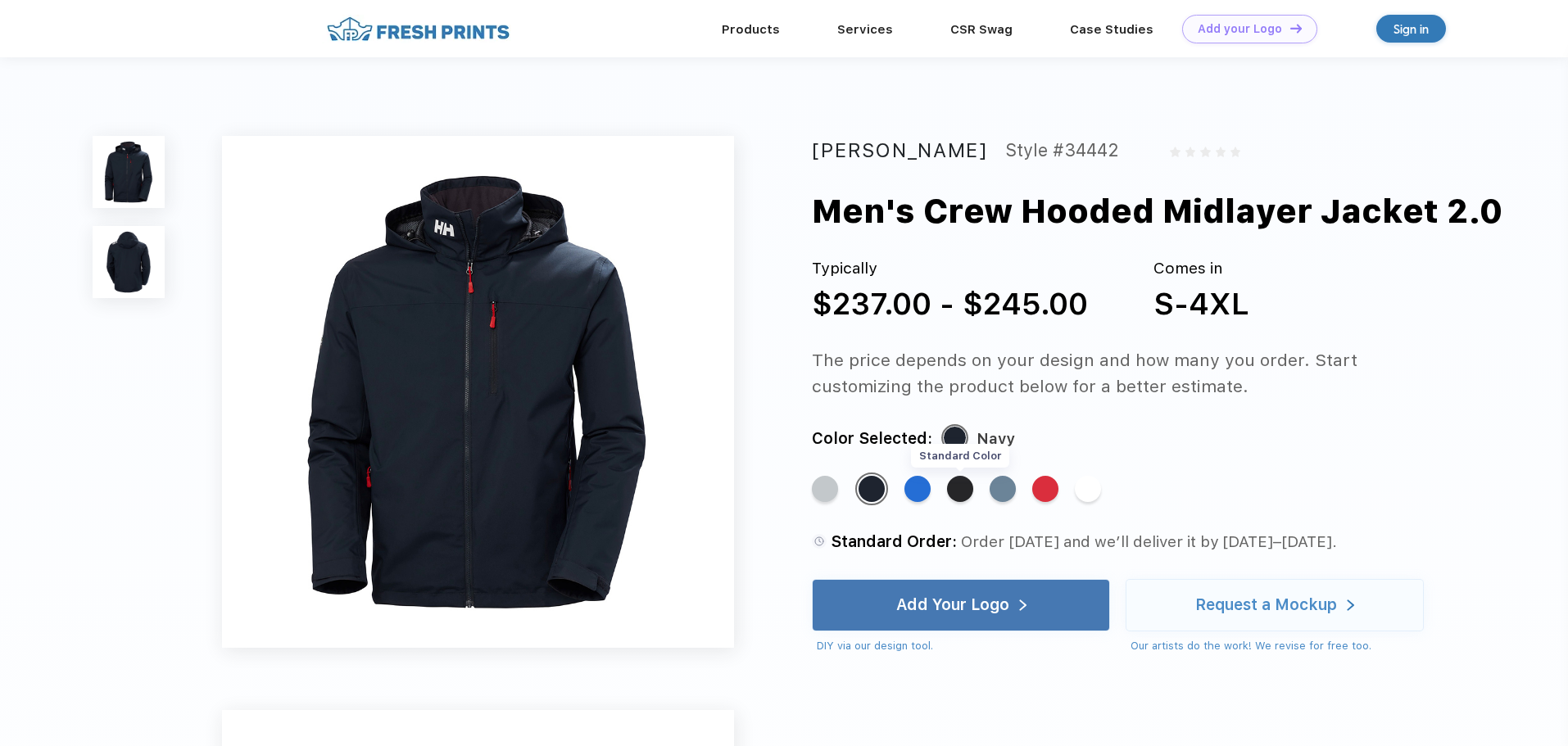
click at [962, 491] on div "Standard Color" at bounding box center [960, 489] width 26 height 26
click at [862, 488] on div "Standard Color" at bounding box center [868, 489] width 26 height 26
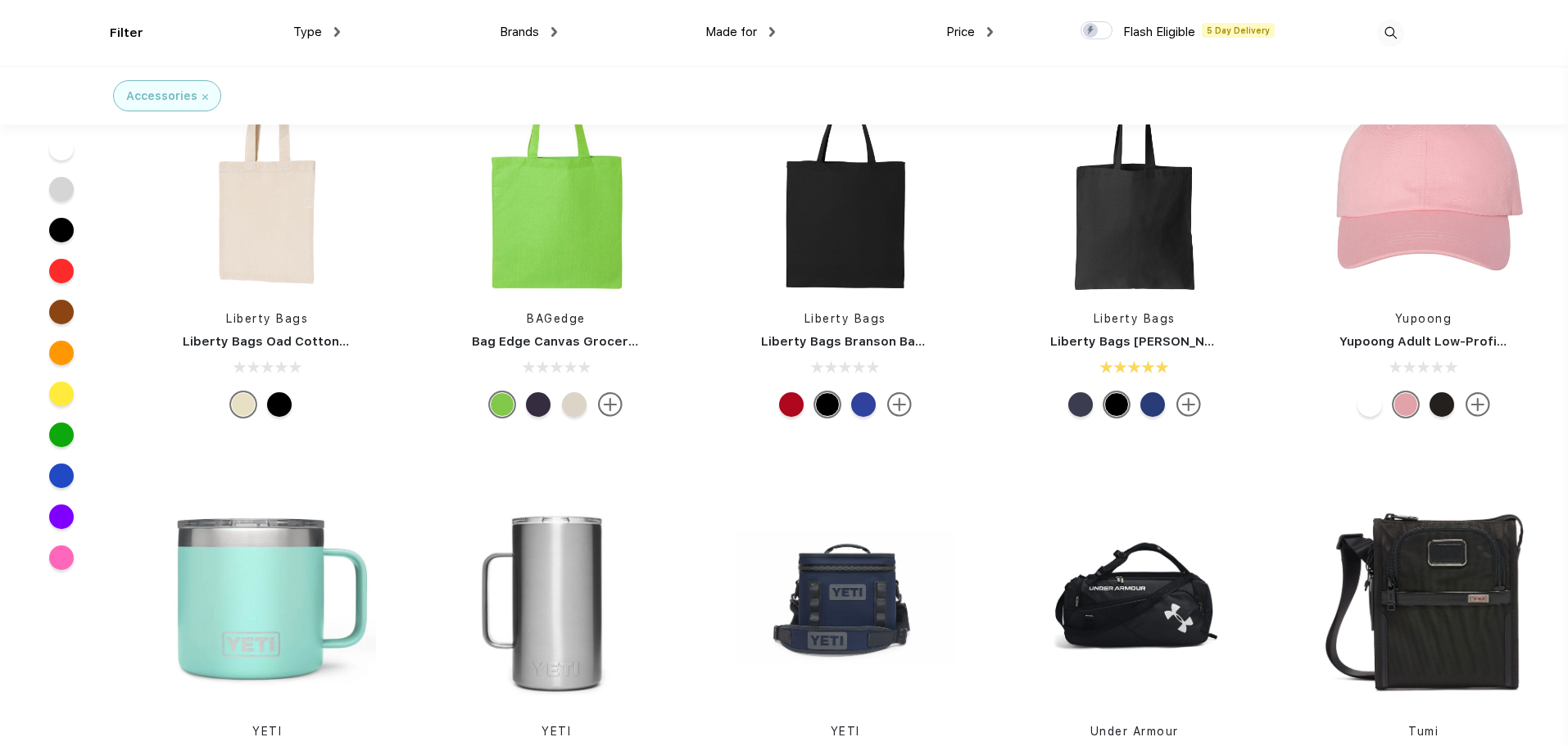
scroll to position [5571, 0]
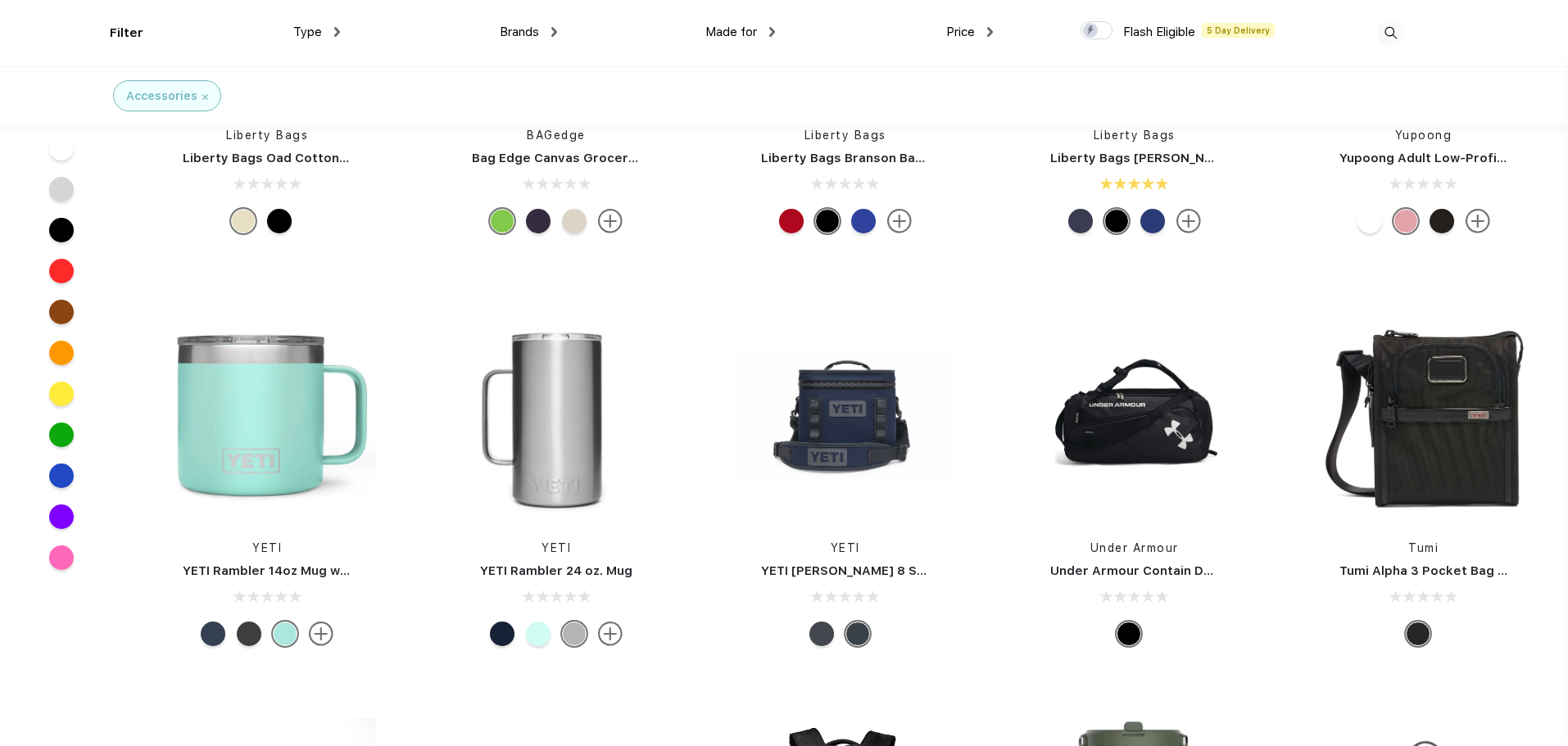
click at [819, 638] on div at bounding box center [821, 634] width 24 height 24
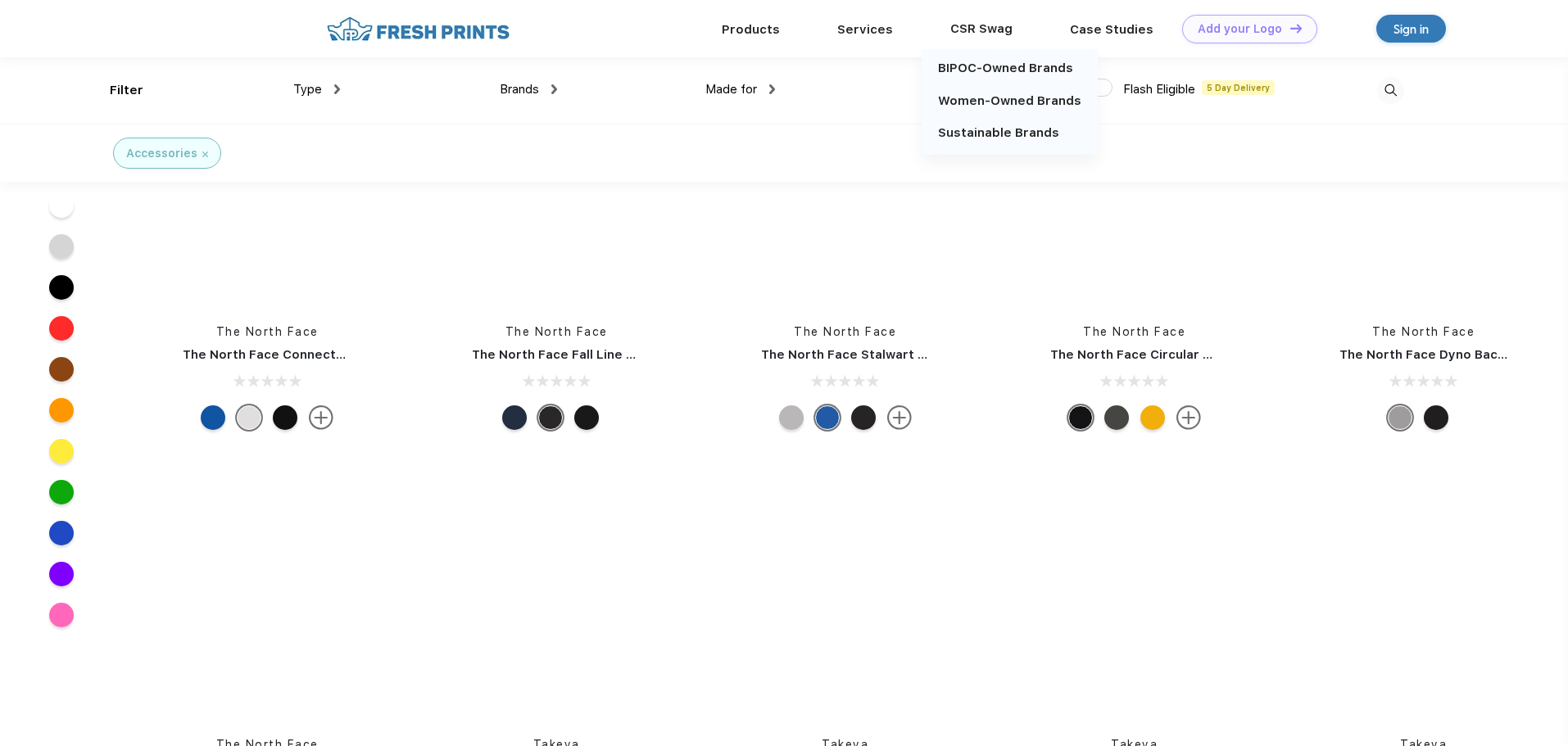
scroll to position [14498, 0]
